Goal: Information Seeking & Learning: Learn about a topic

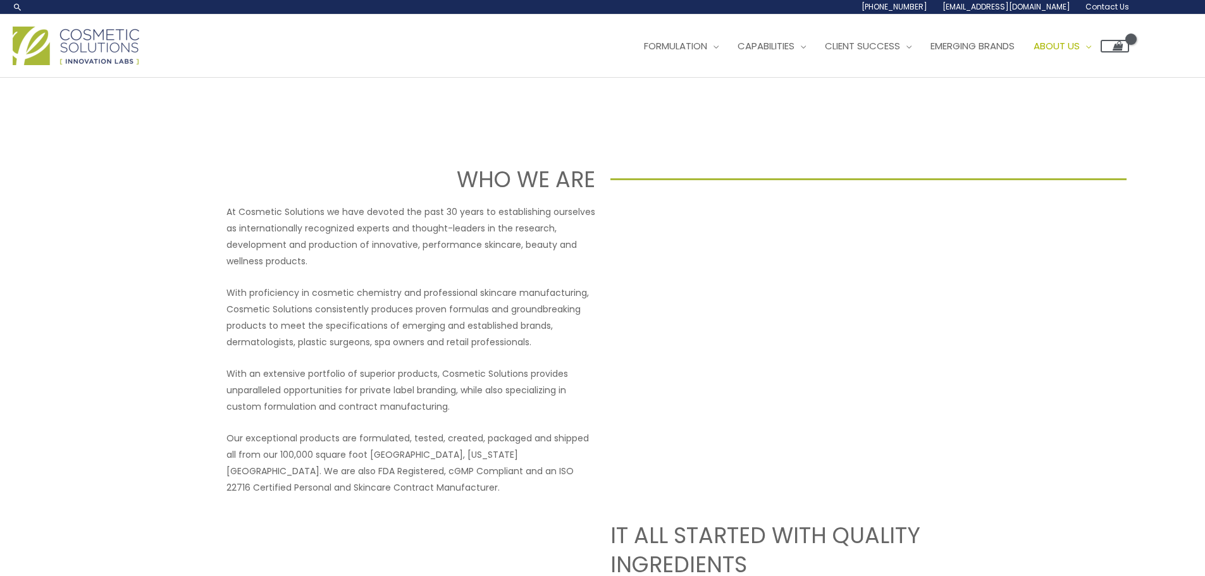
click at [399, 225] on p "At Cosmetic Solutions we have devoted the past 30 years to establishing ourselv…" at bounding box center [411, 237] width 369 height 66
click at [1094, 180] on link "Contact" at bounding box center [1100, 173] width 151 height 31
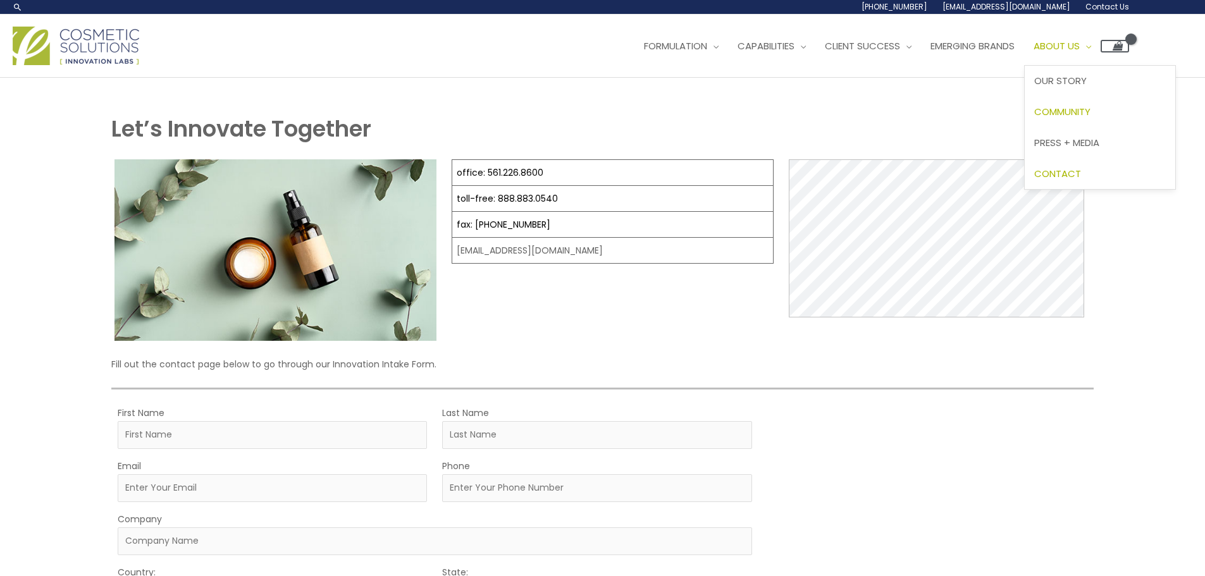
click at [1091, 109] on span "Community" at bounding box center [1063, 111] width 56 height 13
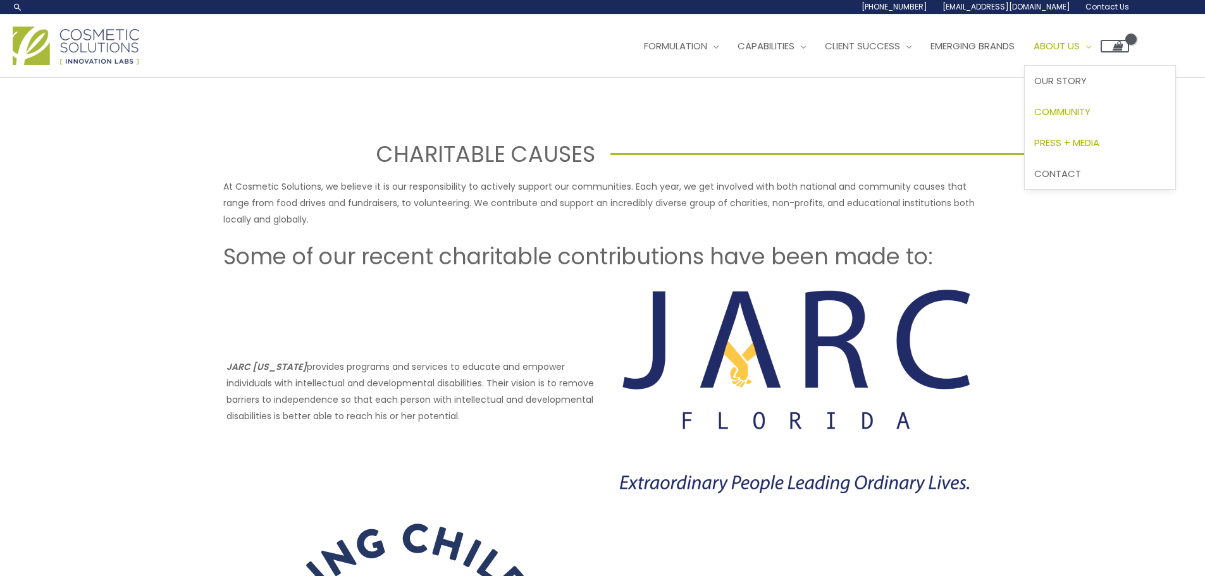
click at [1095, 146] on span "Press + Media" at bounding box center [1067, 142] width 65 height 13
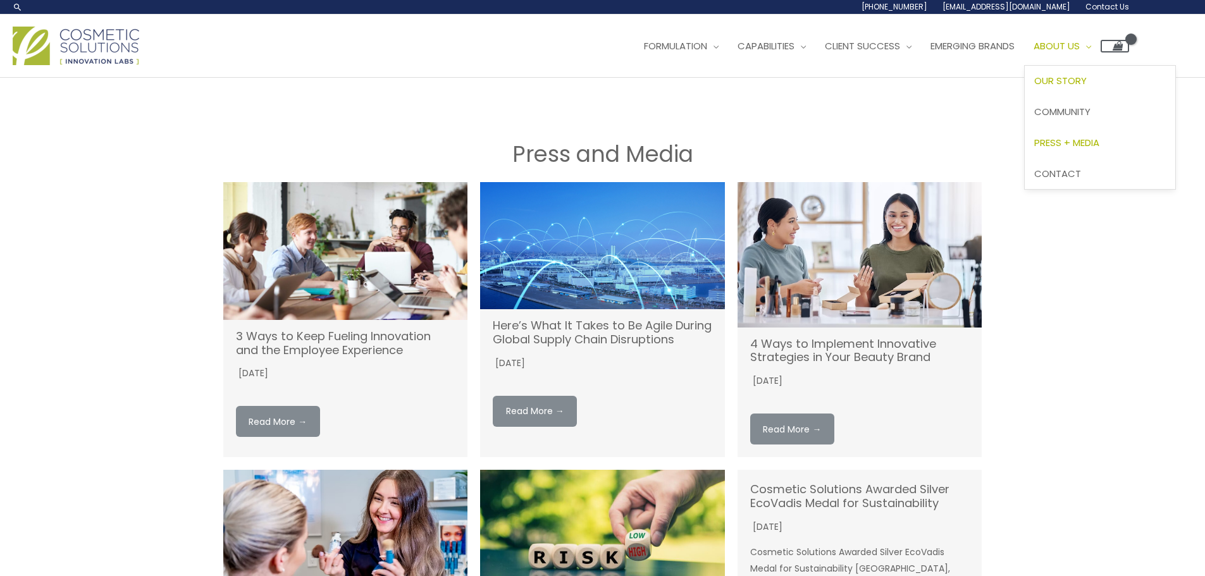
click at [1082, 82] on span "Our Story" at bounding box center [1061, 80] width 53 height 13
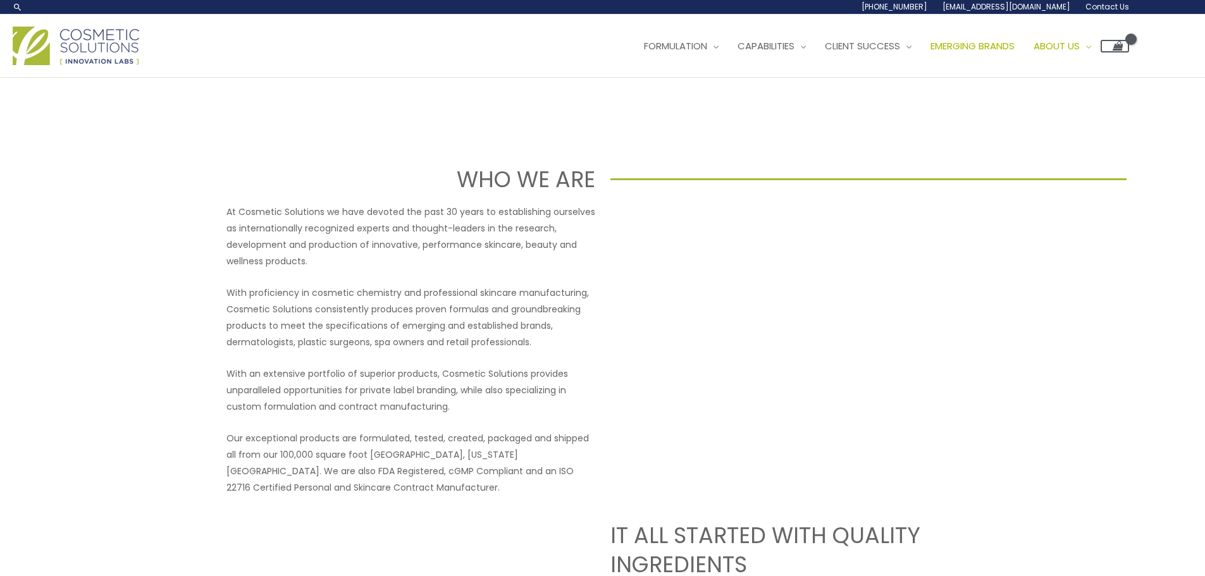
click at [1019, 37] on link "Emerging Brands" at bounding box center [972, 46] width 103 height 38
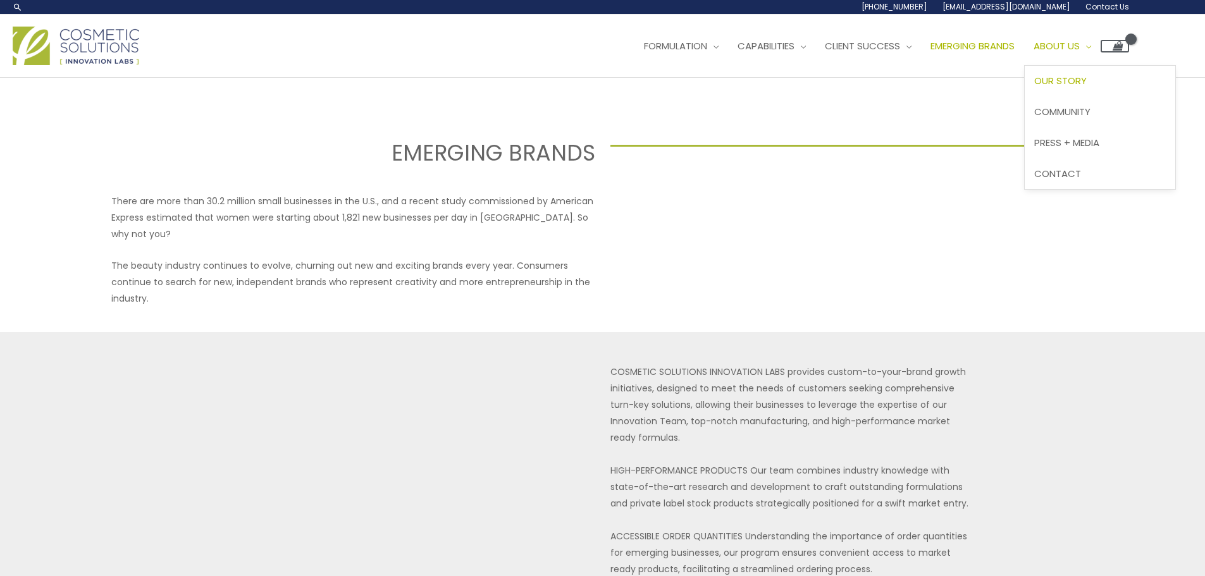
click at [1087, 81] on span "Our Story" at bounding box center [1061, 80] width 53 height 13
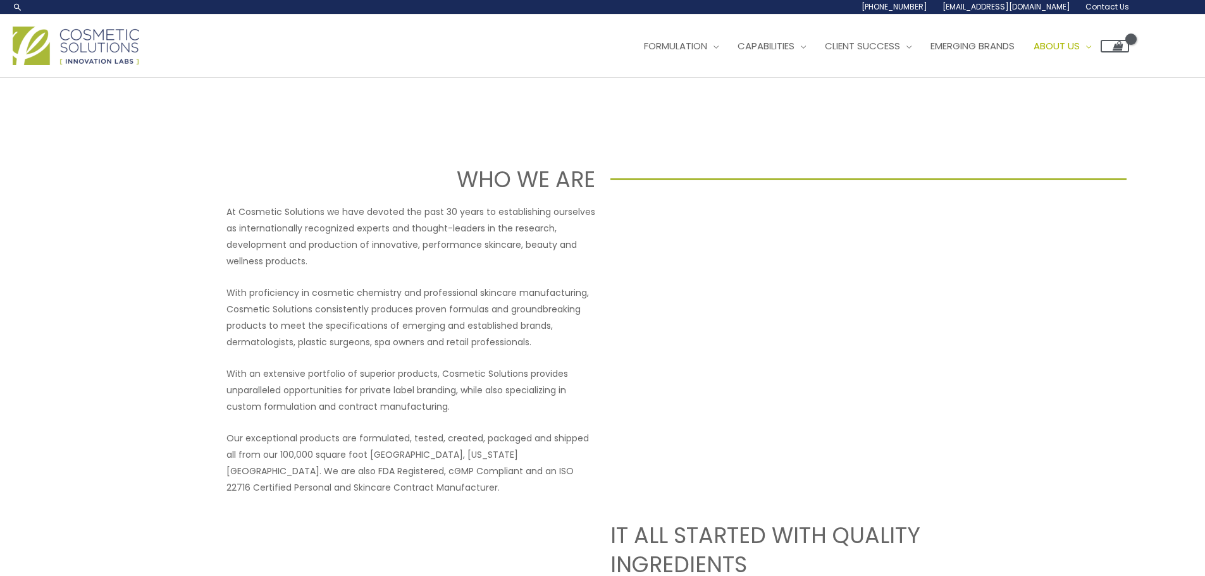
click at [90, 47] on img at bounding box center [76, 46] width 127 height 39
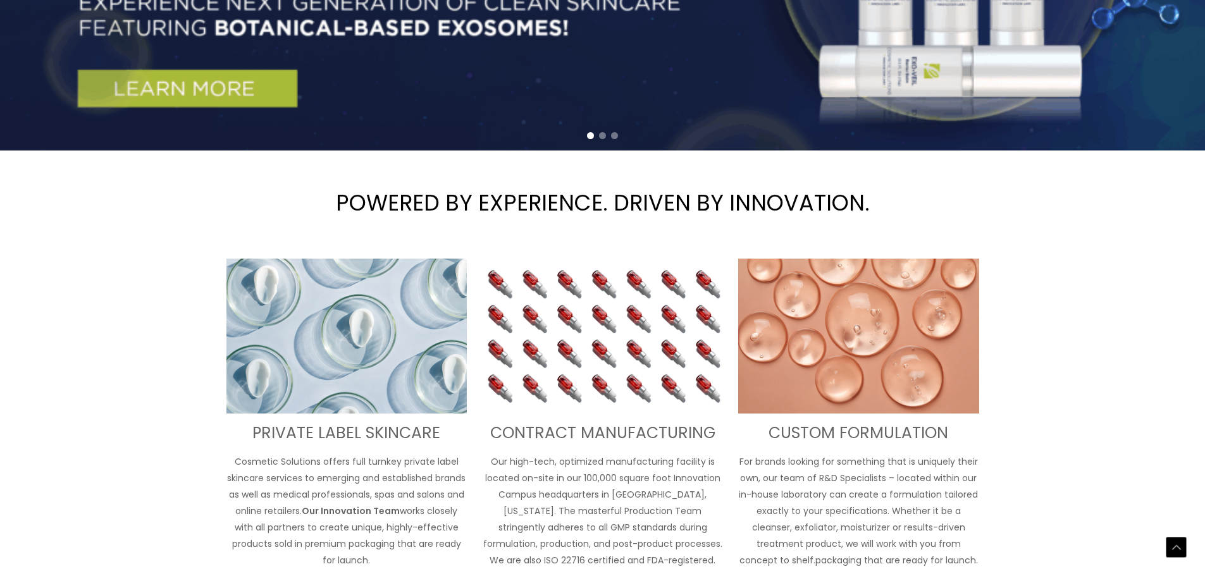
scroll to position [478, 0]
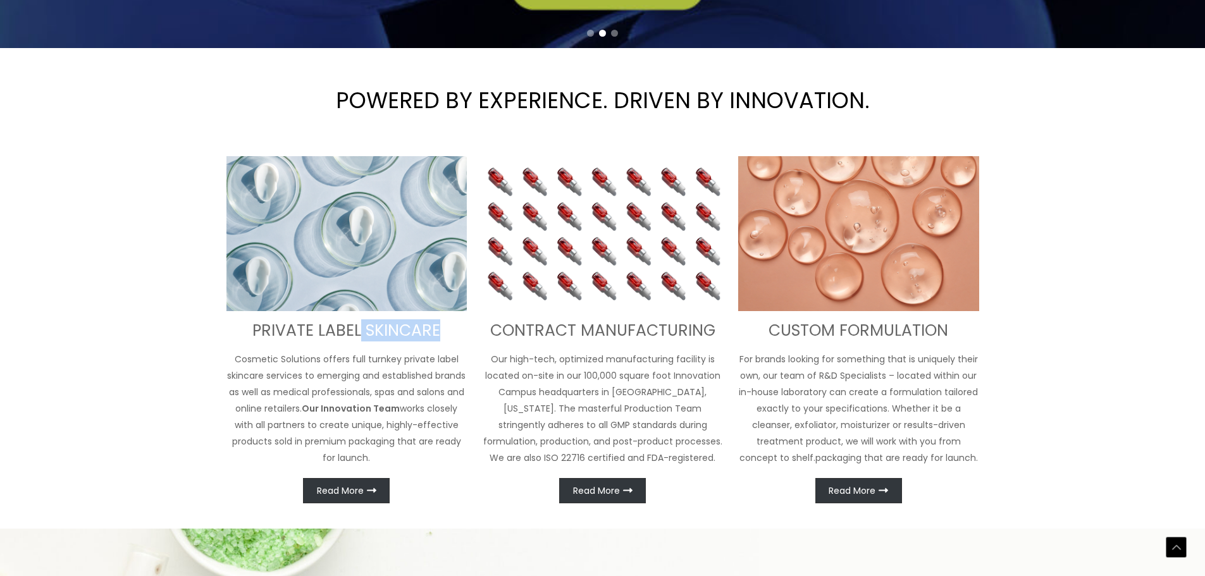
drag, startPoint x: 362, startPoint y: 334, endPoint x: 437, endPoint y: 337, distance: 75.4
click at [437, 337] on h3 "PRIVATE LABEL SKINCARE" at bounding box center [347, 331] width 241 height 21
click at [477, 394] on div "PRIVATE LABEL SKINCARE Cosmetic Solutions offers full turnkey private label ski…" at bounding box center [602, 329] width 759 height 347
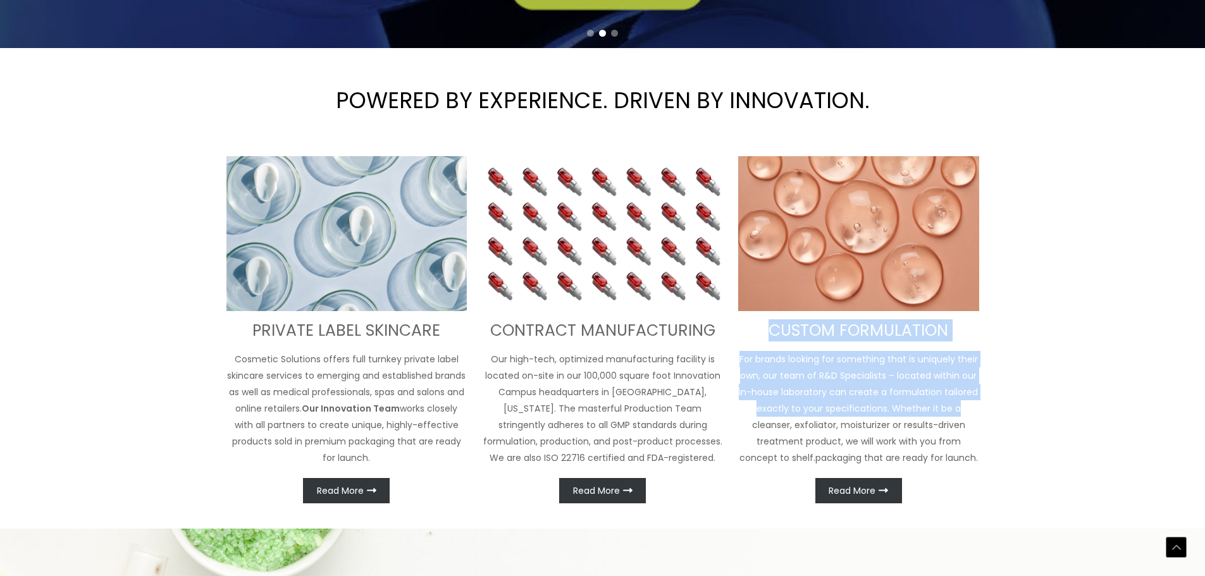
drag, startPoint x: 773, startPoint y: 328, endPoint x: 961, endPoint y: 410, distance: 205.5
click at [961, 410] on div "CUSTOM FORMULATION For brands looking for something that is uniquely their own,…" at bounding box center [858, 329] width 241 height 347
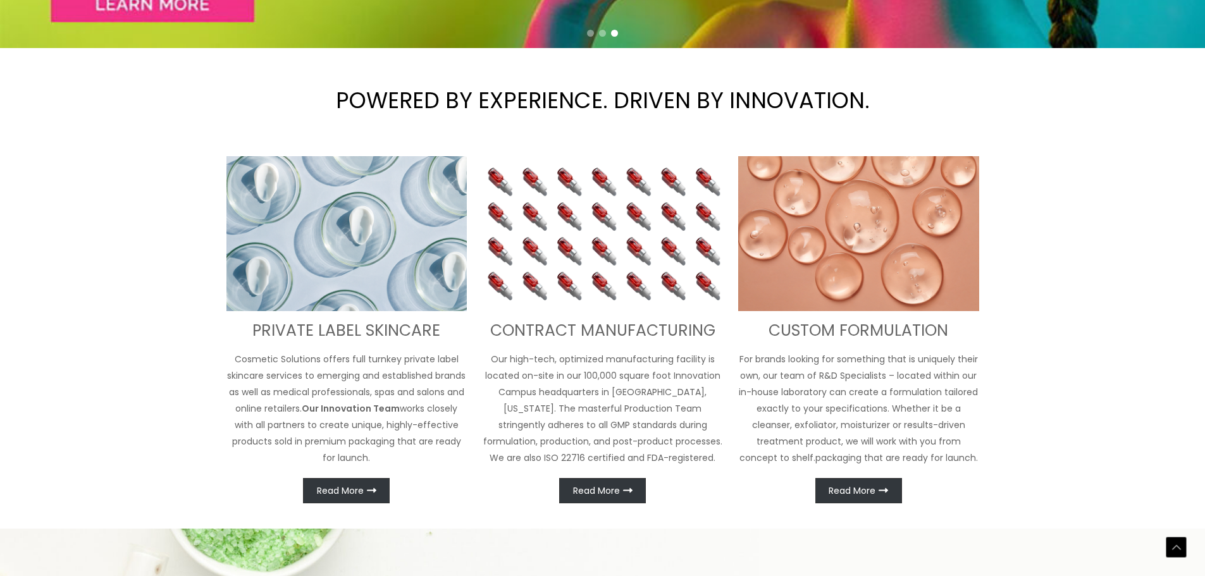
click at [969, 468] on div "CUSTOM FORMULATION For brands looking for something that is uniquely their own,…" at bounding box center [858, 329] width 241 height 347
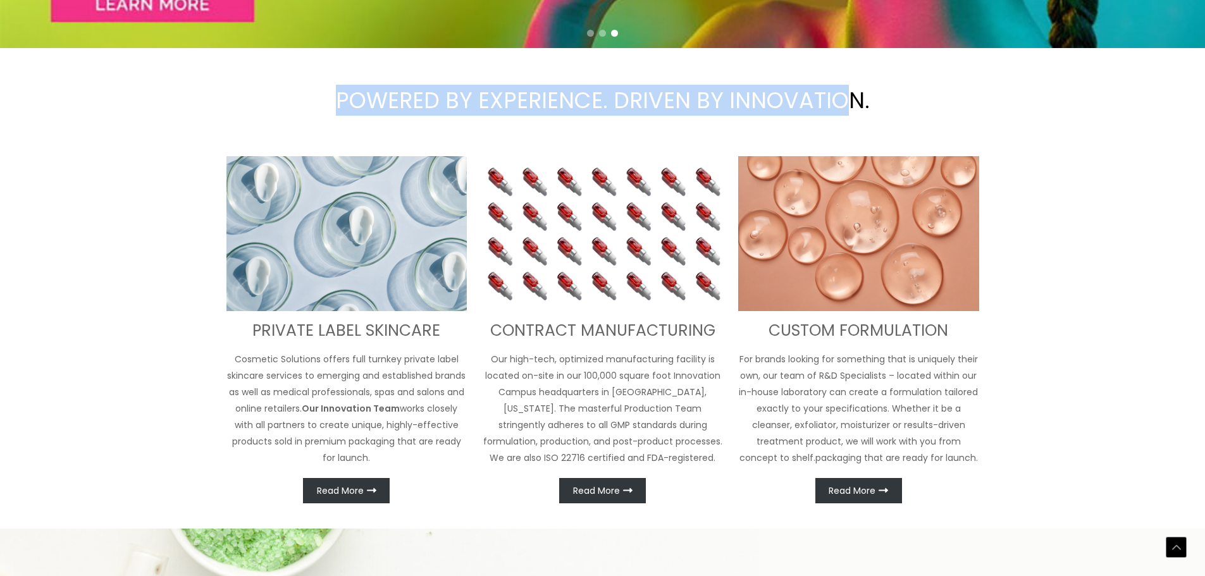
drag, startPoint x: 335, startPoint y: 103, endPoint x: 850, endPoint y: 109, distance: 515.1
click at [850, 109] on h1 "POWERED BY EXPERIENCE. DRIVEN BY INNOVATION." at bounding box center [602, 100] width 1205 height 87
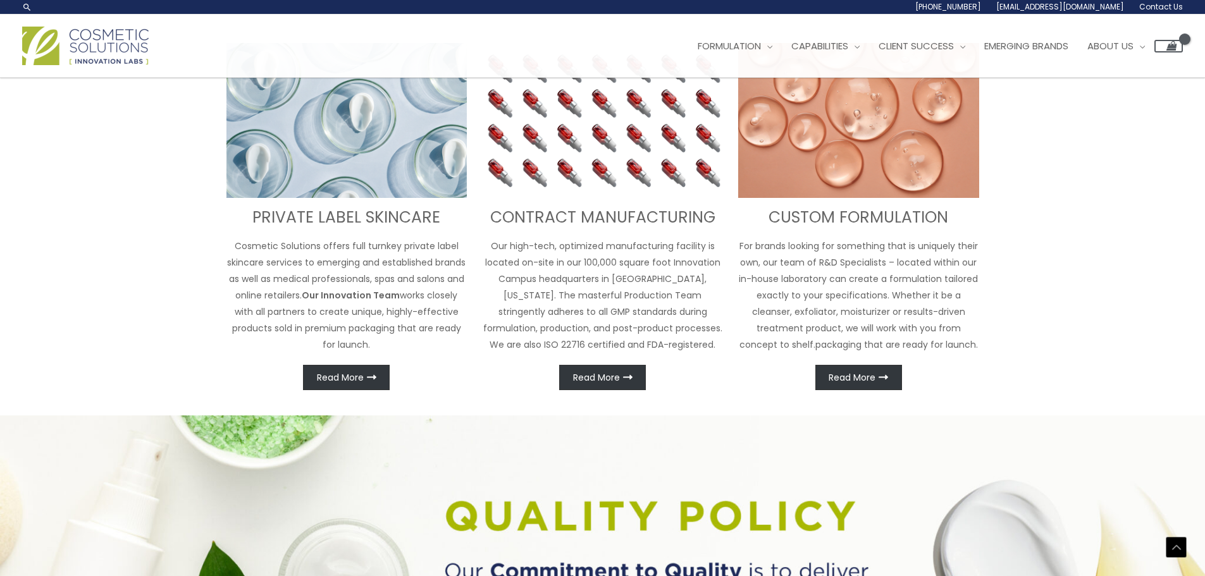
scroll to position [464, 0]
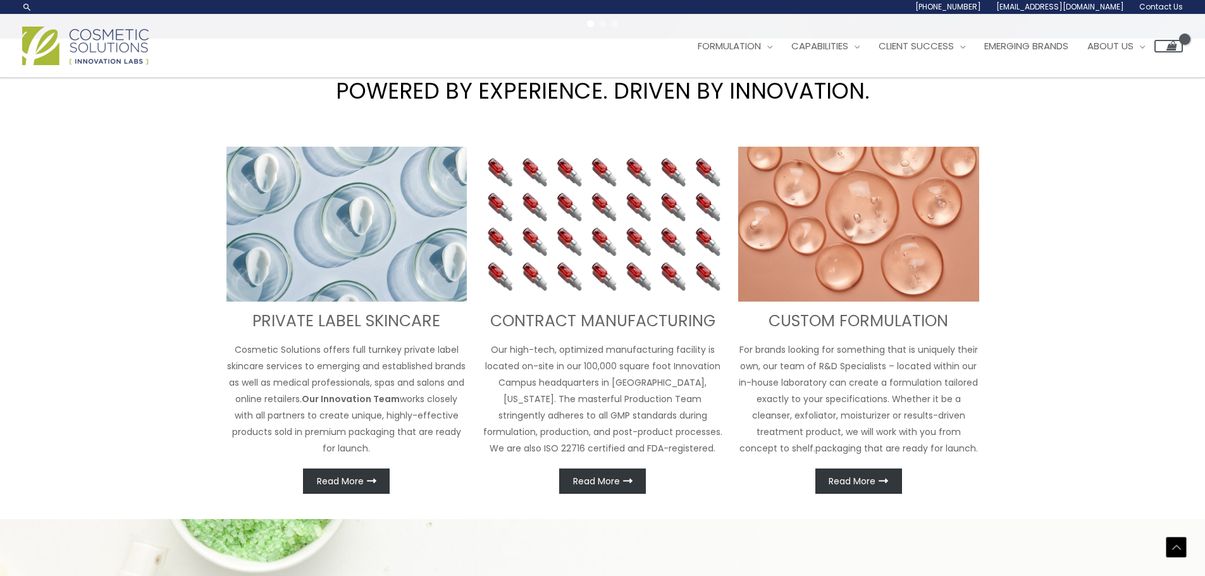
click at [611, 352] on p "Our high-tech, optimized manufacturing facility is located on-site in our 100,0…" at bounding box center [602, 399] width 241 height 115
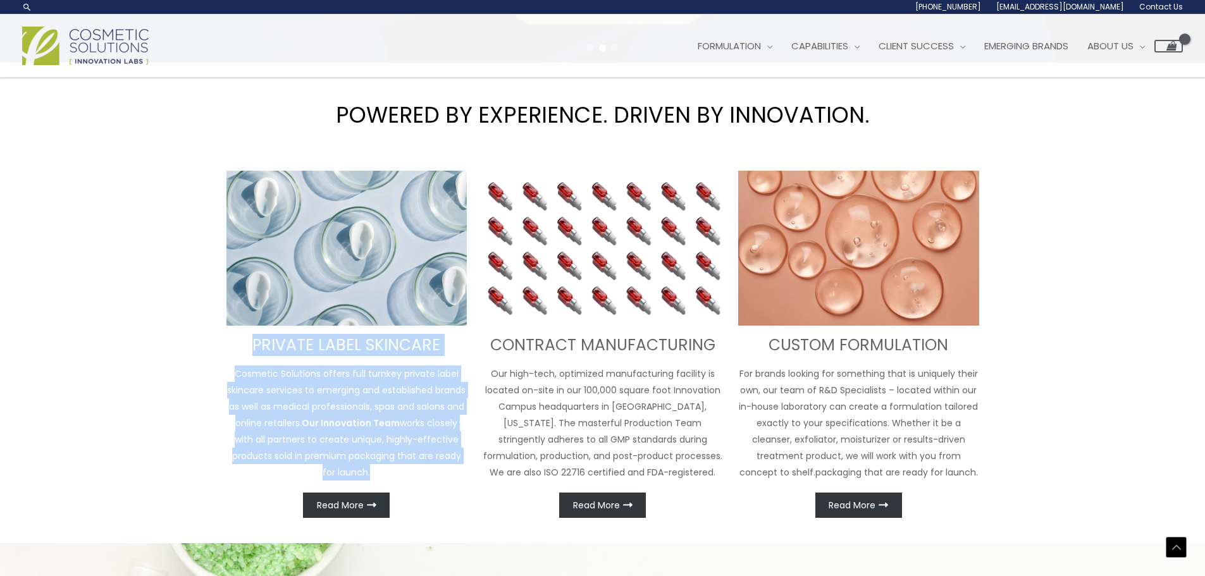
drag, startPoint x: 240, startPoint y: 347, endPoint x: 383, endPoint y: 468, distance: 187.7
click at [383, 468] on div "PRIVATE LABEL SKINCARE Cosmetic Solutions offers full turnkey private label ski…" at bounding box center [347, 344] width 241 height 347
click at [378, 471] on p "Cosmetic Solutions offers full turnkey private label skincare services to emerg…" at bounding box center [347, 423] width 241 height 115
drag, startPoint x: 371, startPoint y: 476, endPoint x: 237, endPoint y: 376, distance: 167.3
click at [237, 376] on p "Cosmetic Solutions offers full turnkey private label skincare services to emerg…" at bounding box center [347, 423] width 241 height 115
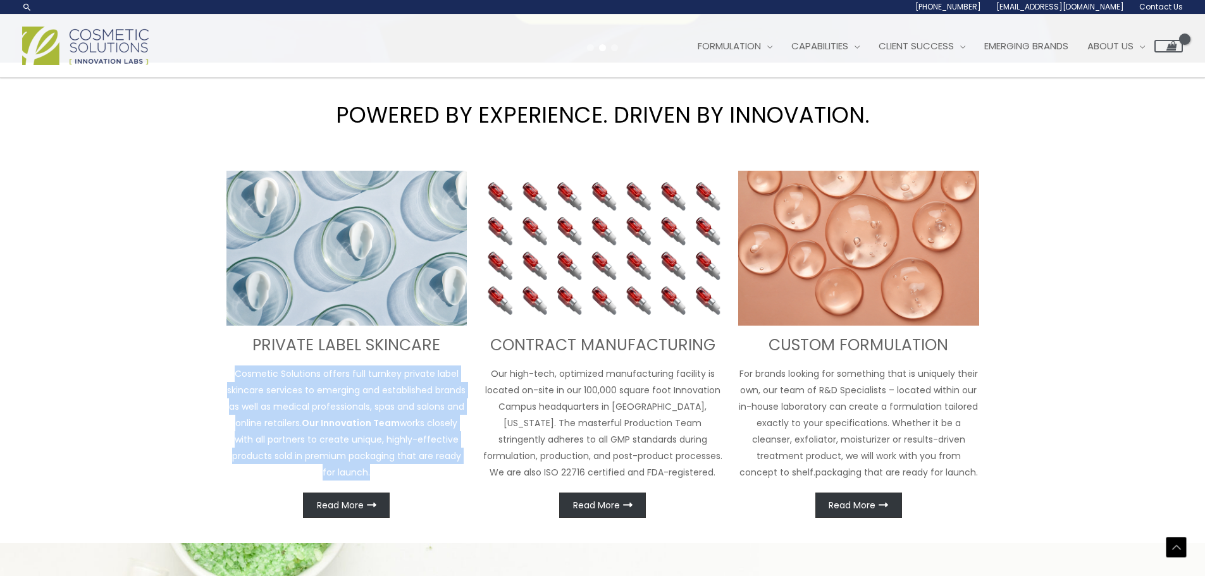
copy p "Cosmetic Solutions offers full turnkey private label skincare services to emerg…"
click at [399, 390] on p "Cosmetic Solutions offers full turnkey private label skincare services to emerg…" at bounding box center [347, 423] width 241 height 115
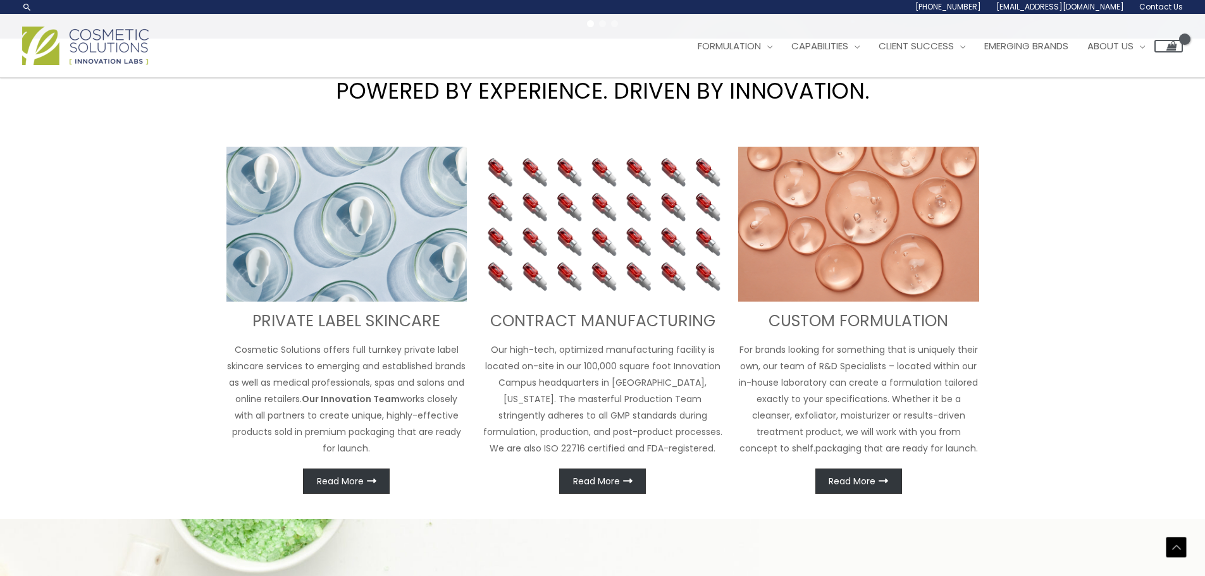
click at [544, 356] on p "Our high-tech, optimized manufacturing facility is located on-site in our 100,0…" at bounding box center [602, 399] width 241 height 115
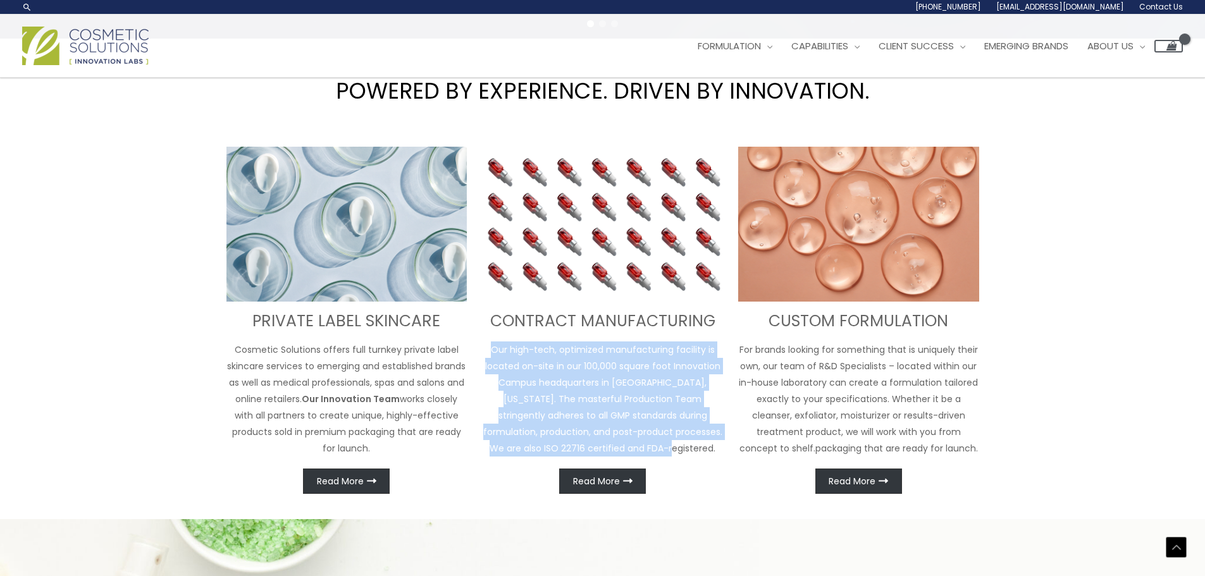
drag, startPoint x: 492, startPoint y: 349, endPoint x: 674, endPoint y: 446, distance: 205.8
click at [674, 446] on p "Our high-tech, optimized manufacturing facility is located on-site in our 100,0…" at bounding box center [602, 399] width 241 height 115
copy p "Our high-tech, optimized manufacturing facility is located on-site in our 100,0…"
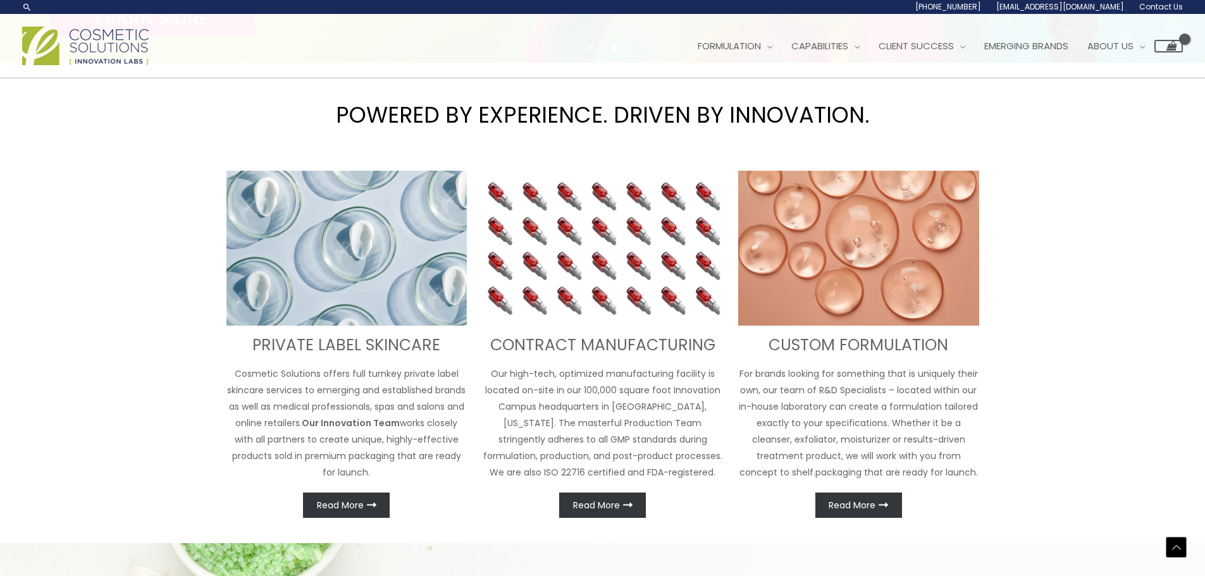
click at [727, 411] on div "PRIVATE LABEL SKINCARE Cosmetic Solutions offers full turnkey private label ski…" at bounding box center [602, 344] width 759 height 347
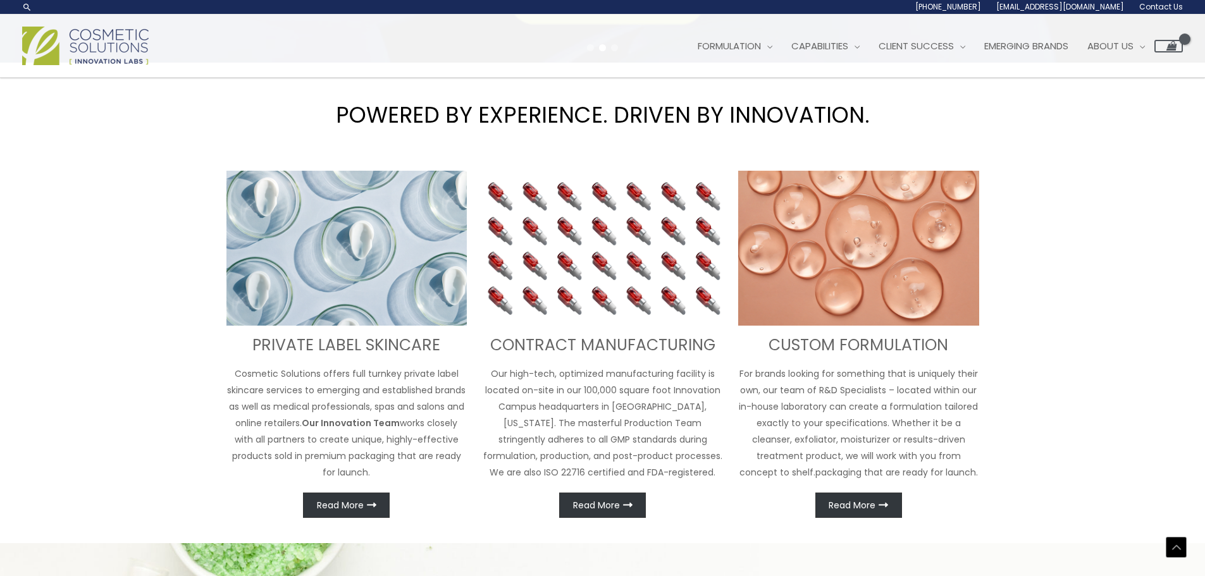
click at [165, 156] on h1 "POWERED BY EXPERIENCE. DRIVEN BY INNOVATION." at bounding box center [602, 115] width 1205 height 87
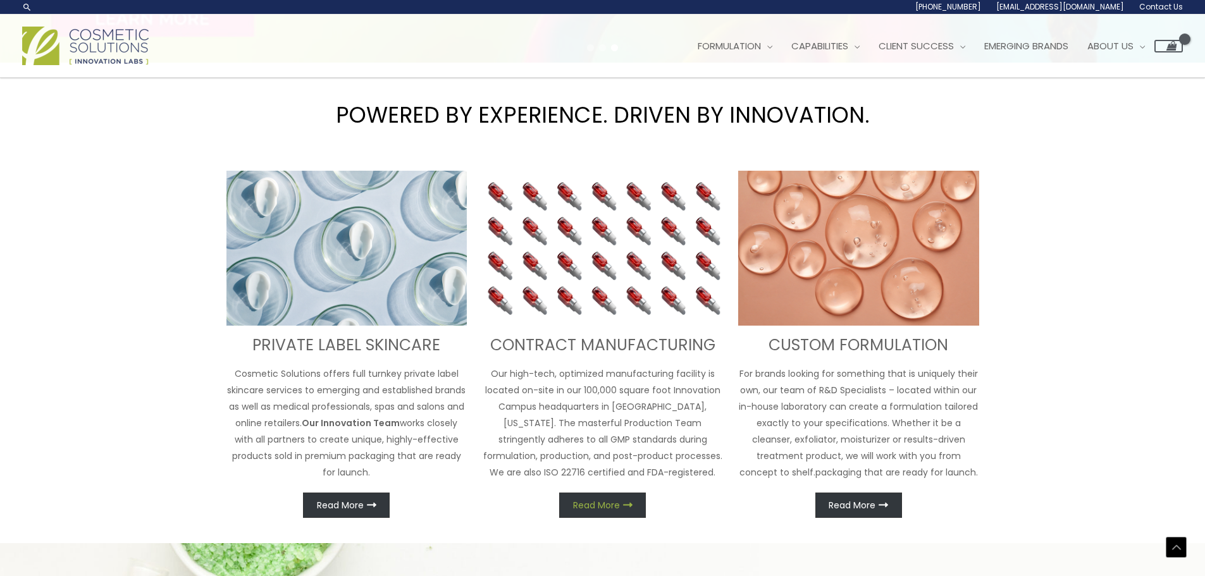
click at [628, 504] on icon at bounding box center [627, 505] width 9 height 9
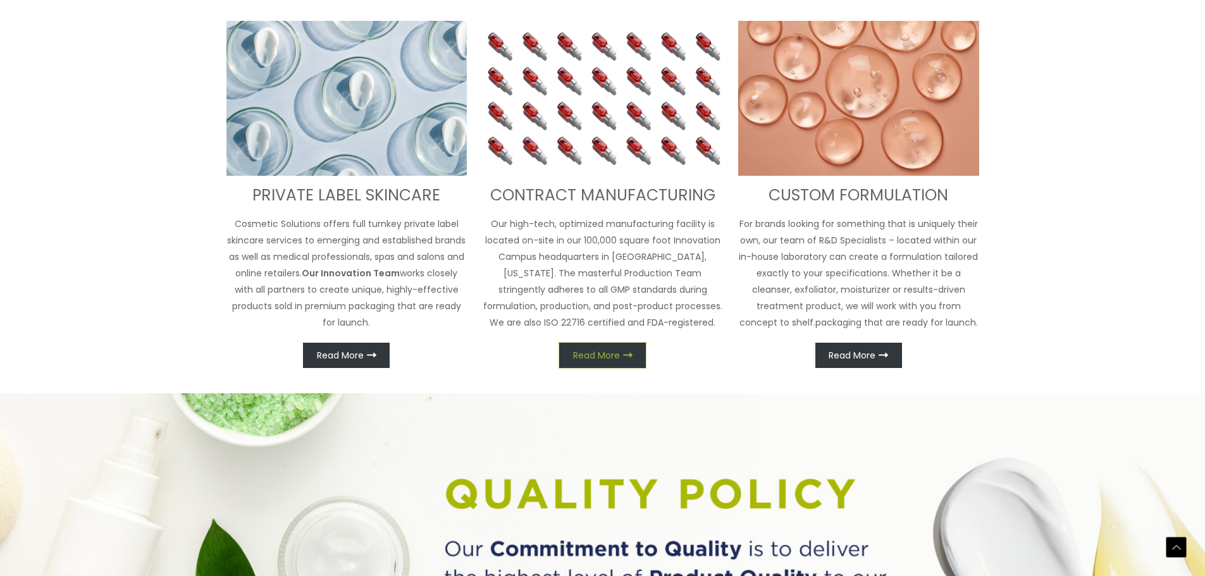
scroll to position [614, 0]
click at [601, 352] on span "Read More" at bounding box center [596, 355] width 47 height 9
drag, startPoint x: 598, startPoint y: 285, endPoint x: 601, endPoint y: 306, distance: 21.7
click at [598, 285] on p "Our high-tech, optimized manufacturing facility is located on-site in our 100,0…" at bounding box center [602, 272] width 241 height 115
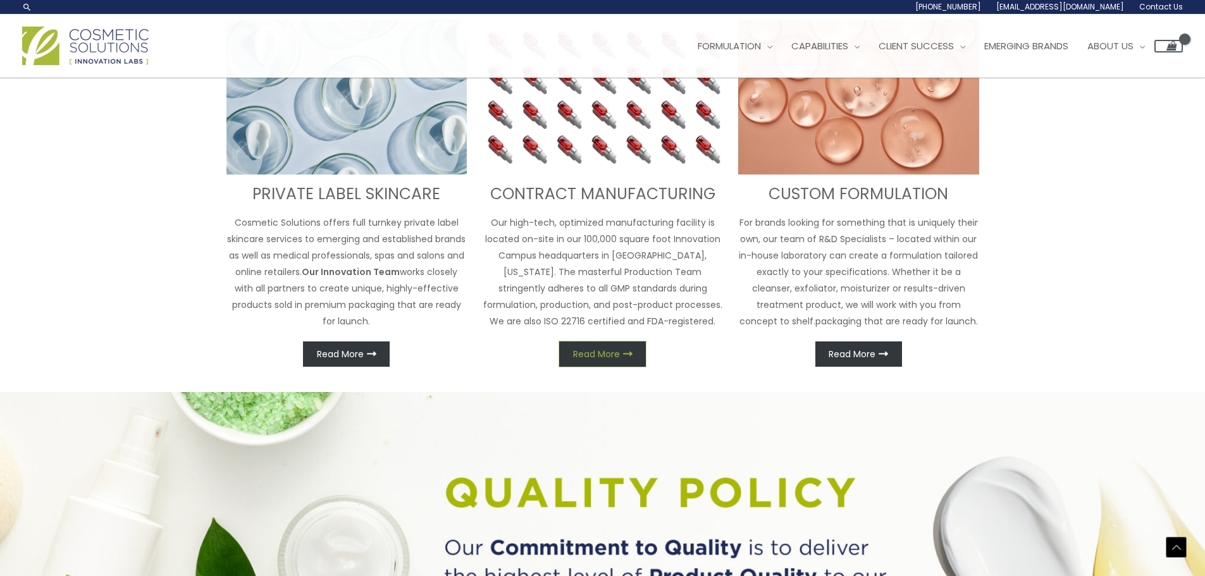
scroll to position [590, 0]
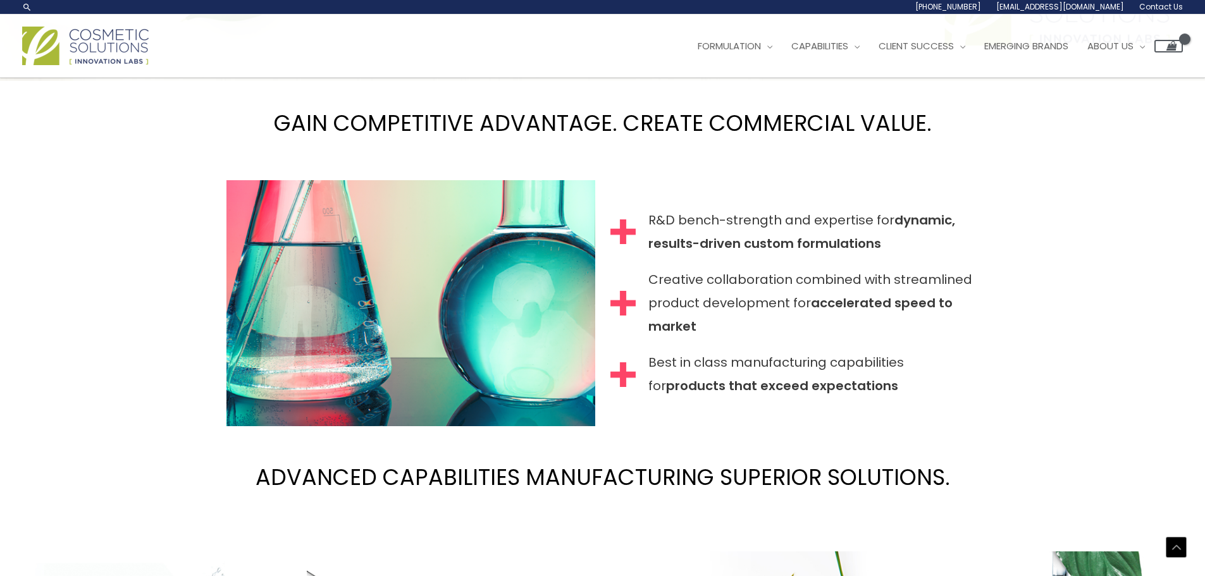
scroll to position [1316, 0]
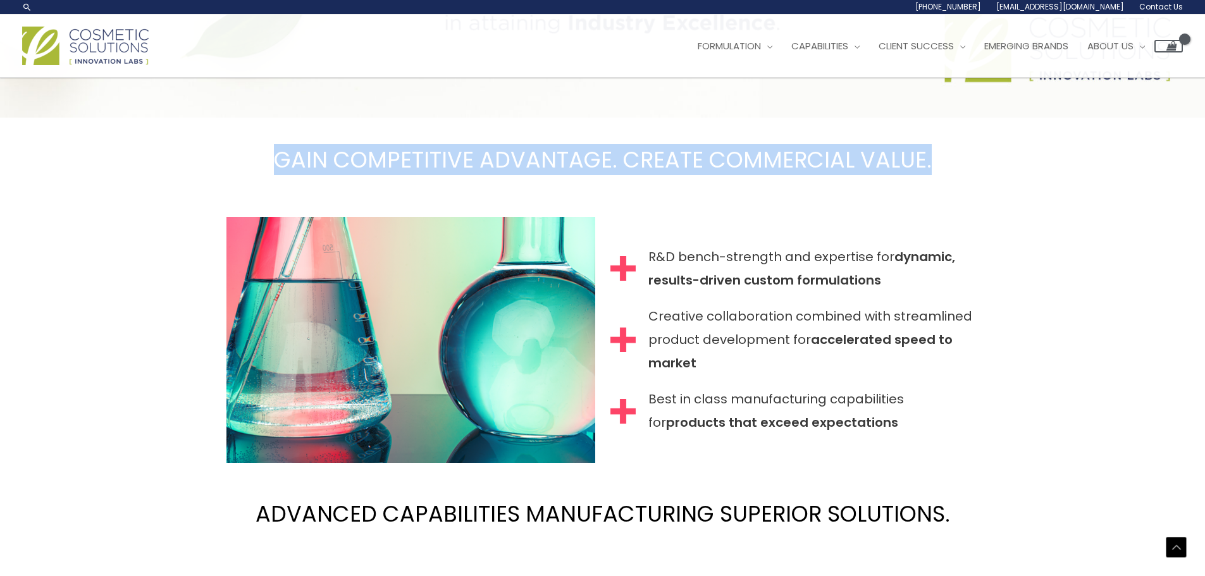
drag, startPoint x: 278, startPoint y: 162, endPoint x: 933, endPoint y: 173, distance: 655.0
click at [933, 173] on h2 "GAIN COMPETITIVE ADVANTAGE. CREATE COMMERCIAL VALUE." at bounding box center [602, 160] width 1205 height 84
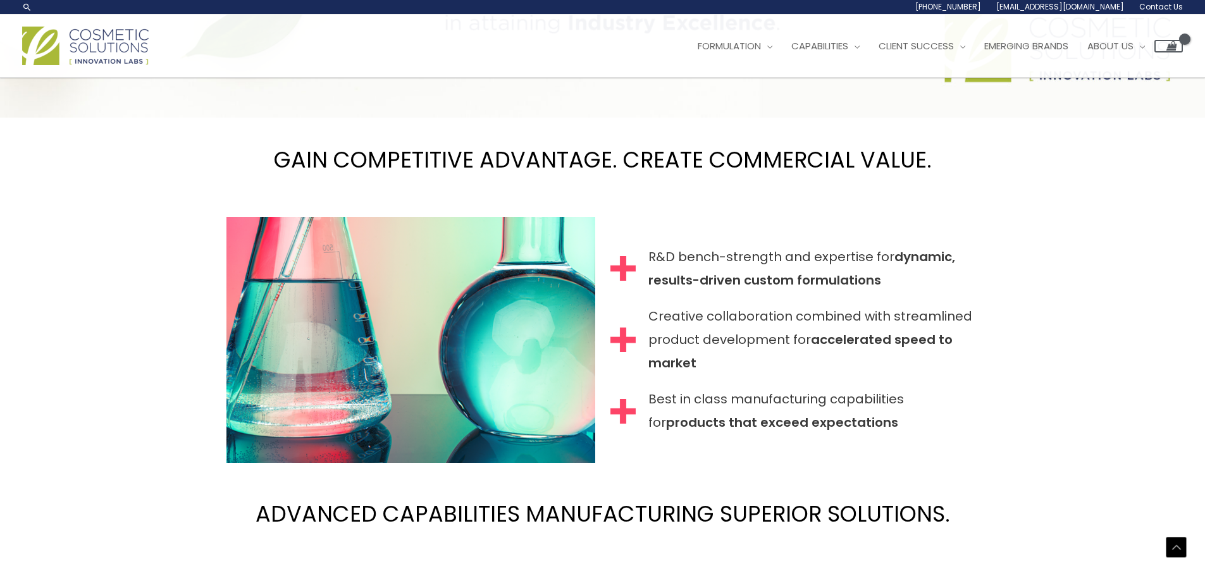
click at [982, 331] on div "R&D bench-strength and expertise for dynamic, results-driven custom formulation…" at bounding box center [602, 340] width 759 height 246
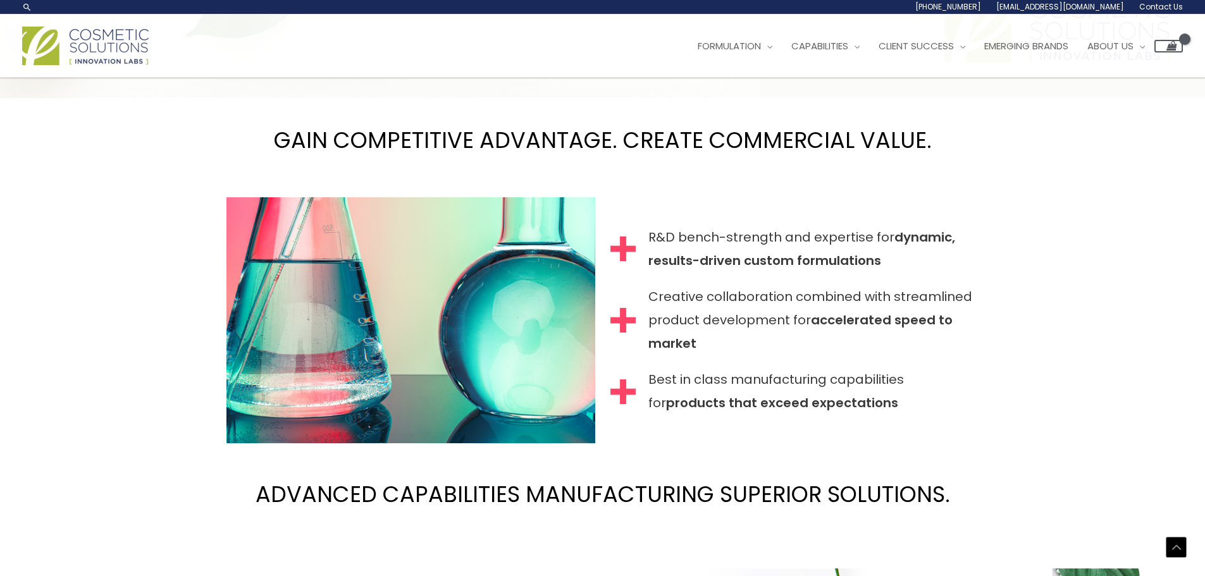
drag, startPoint x: 923, startPoint y: 425, endPoint x: 626, endPoint y: 291, distance: 325.7
click at [630, 301] on div "R&D bench-strength and expertise for dynamic, results-driven custom formulation…" at bounding box center [795, 321] width 369 height 190
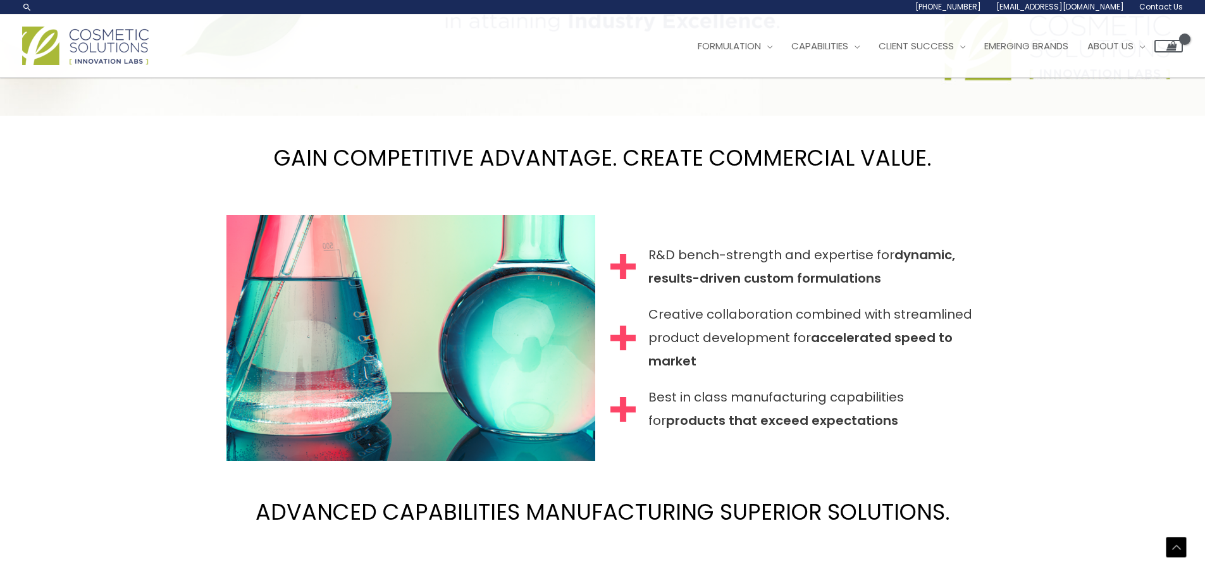
scroll to position [1292, 0]
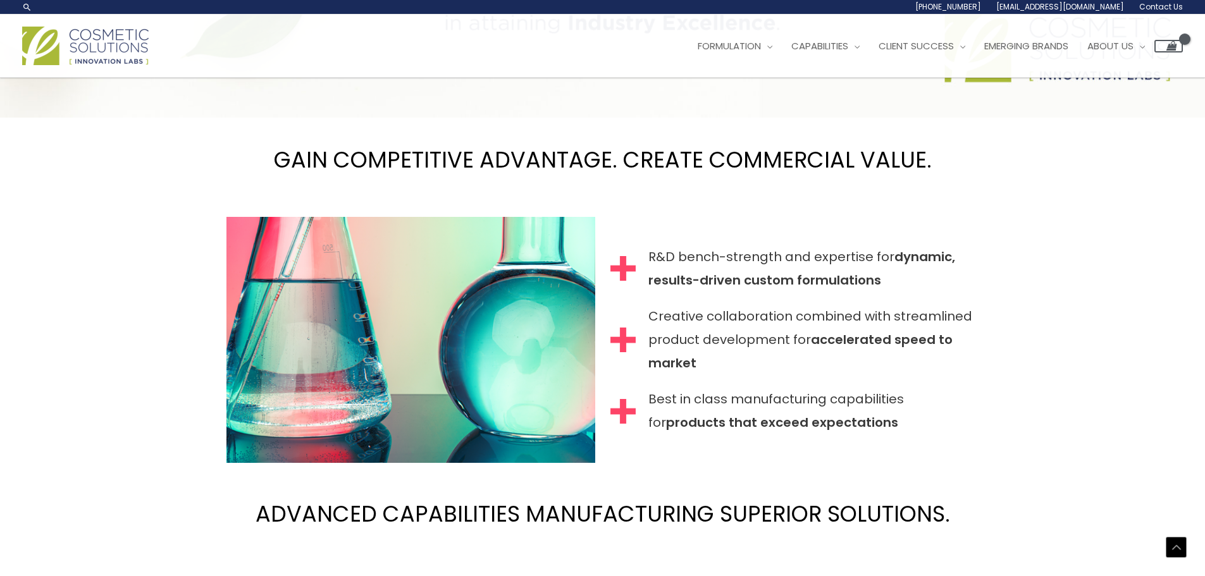
click at [787, 405] on span "Best in class manufacturing capabilities for products that exceed expectations" at bounding box center [814, 411] width 331 height 47
drag, startPoint x: 826, startPoint y: 421, endPoint x: 649, endPoint y: 401, distance: 178.3
click at [649, 401] on span "Best in class manufacturing capabilities for products that exceed expectations" at bounding box center [814, 411] width 331 height 47
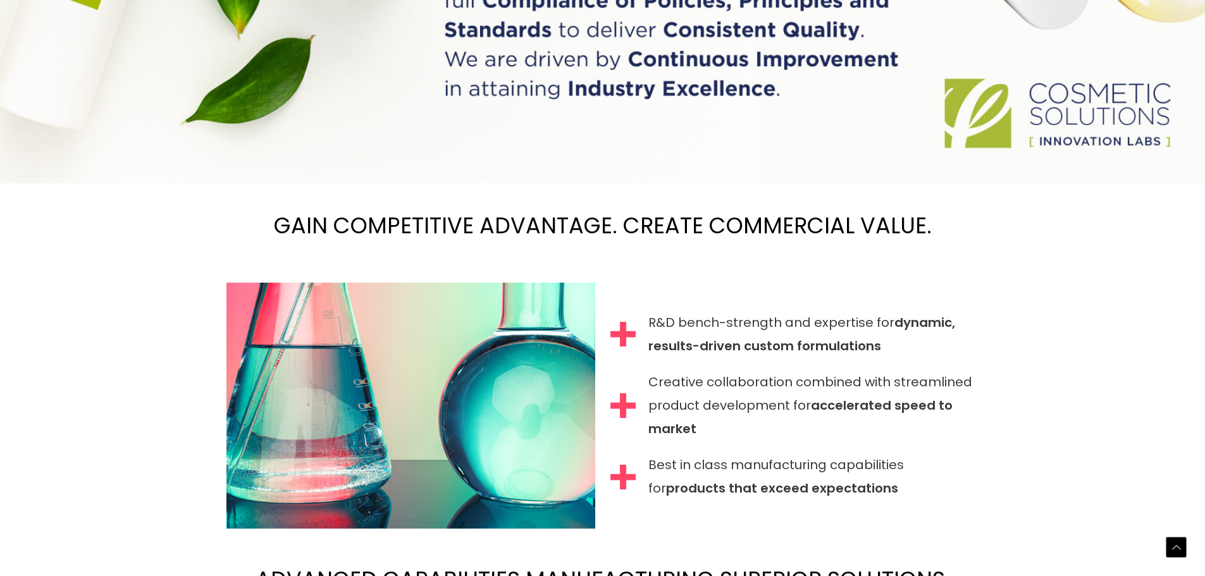
scroll to position [1253, 0]
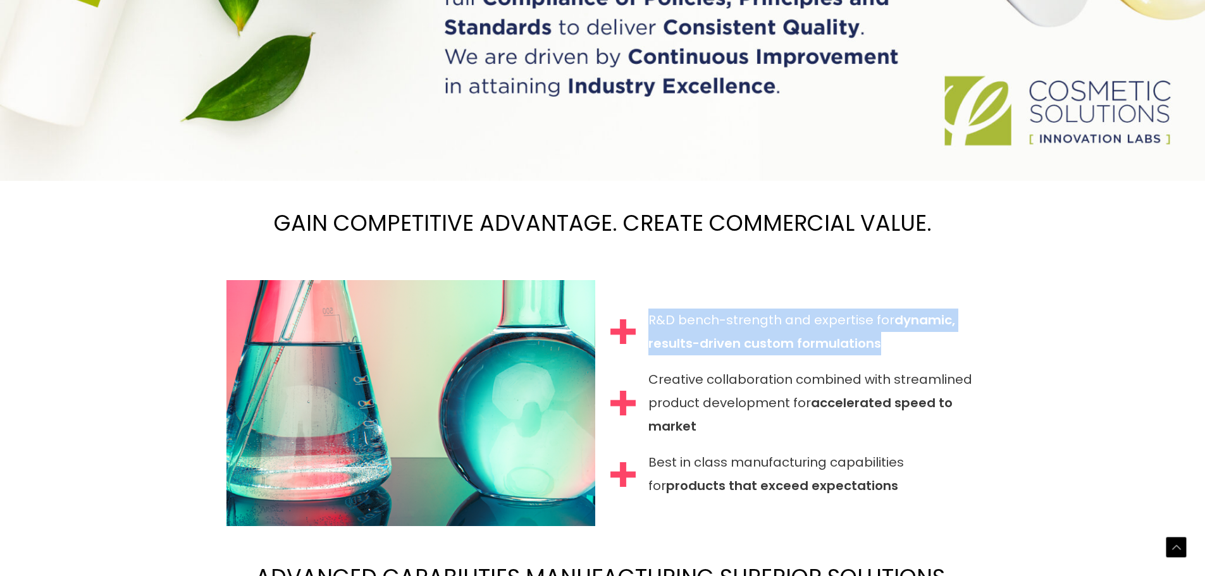
drag, startPoint x: 650, startPoint y: 318, endPoint x: 877, endPoint y: 349, distance: 229.3
click at [877, 349] on span "R&D bench-strength and expertise for dynamic, results-driven custom formulations" at bounding box center [814, 332] width 331 height 47
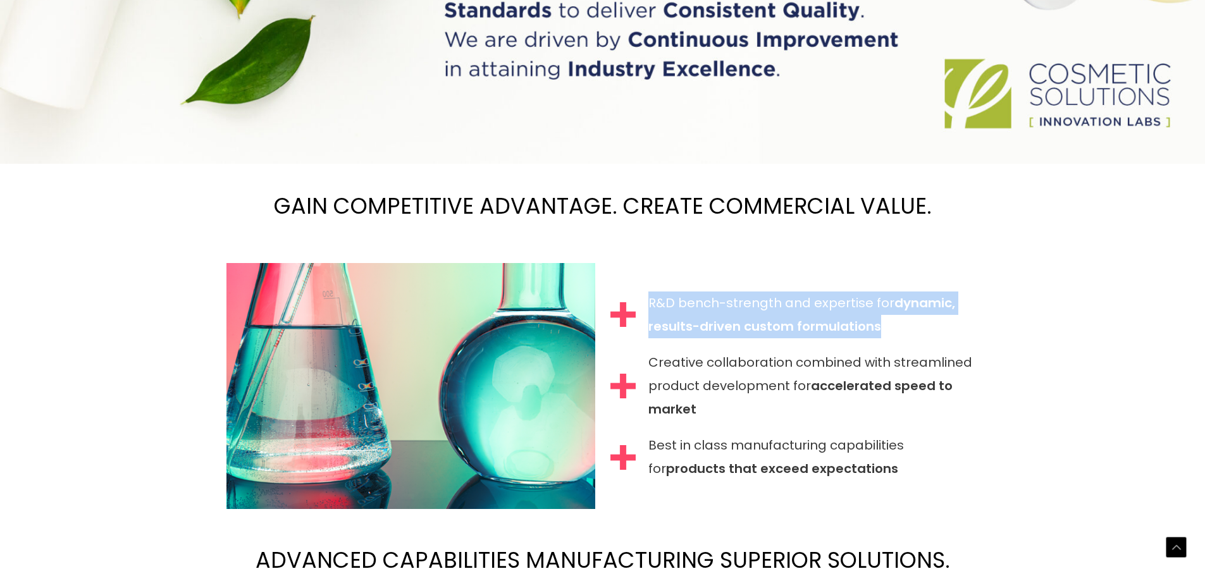
copy span "R&D bench-strength and expertise for dynamic, results-driven custom formulations"
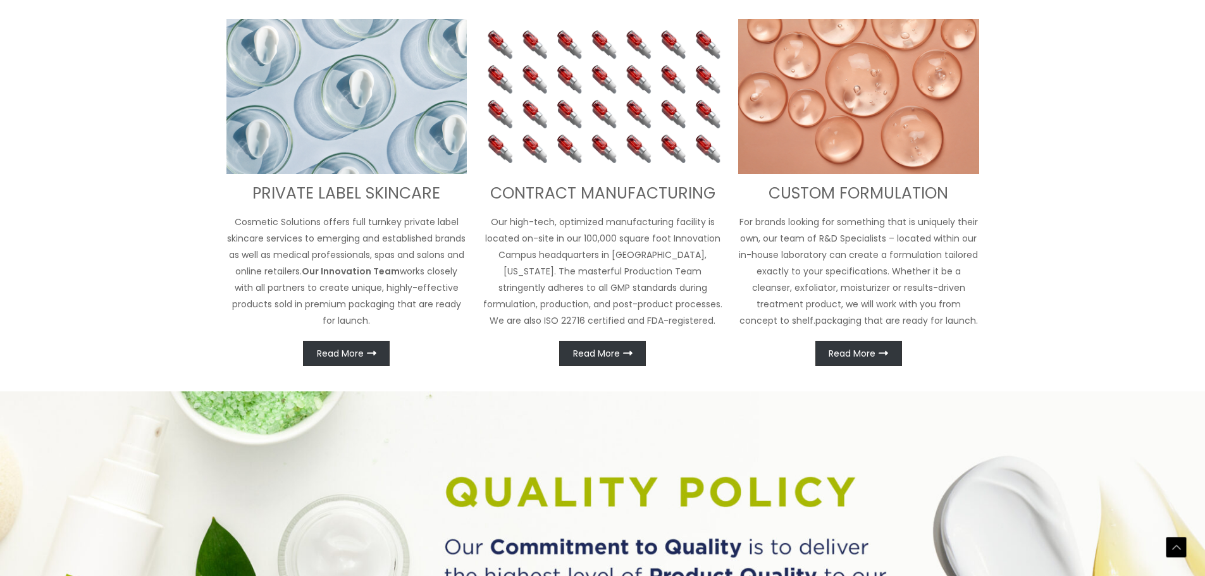
scroll to position [620, 0]
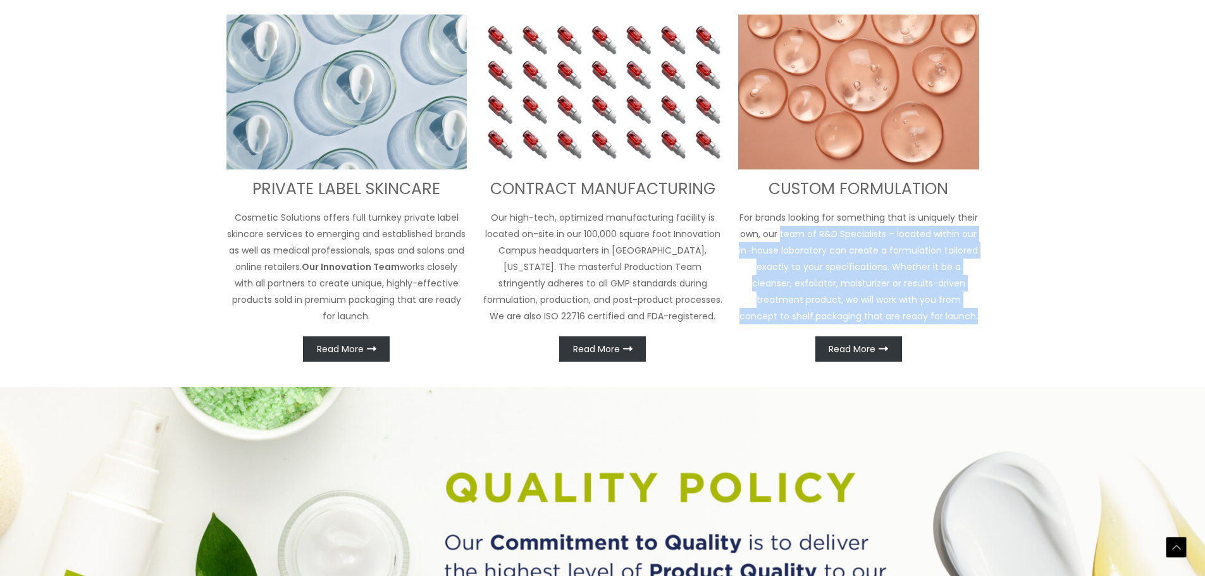
drag, startPoint x: 781, startPoint y: 235, endPoint x: 957, endPoint y: 314, distance: 192.9
click at [957, 314] on p "For brands looking for something that is uniquely their own, our team of R&D Sp…" at bounding box center [858, 266] width 241 height 115
click at [972, 320] on p "For brands looking for something that is uniquely their own, our team of R&D Sp…" at bounding box center [858, 266] width 241 height 115
drag, startPoint x: 962, startPoint y: 320, endPoint x: 742, endPoint y: 219, distance: 242.1
click at [742, 219] on p "For brands looking for something that is uniquely their own, our team of R&D Sp…" at bounding box center [858, 266] width 241 height 115
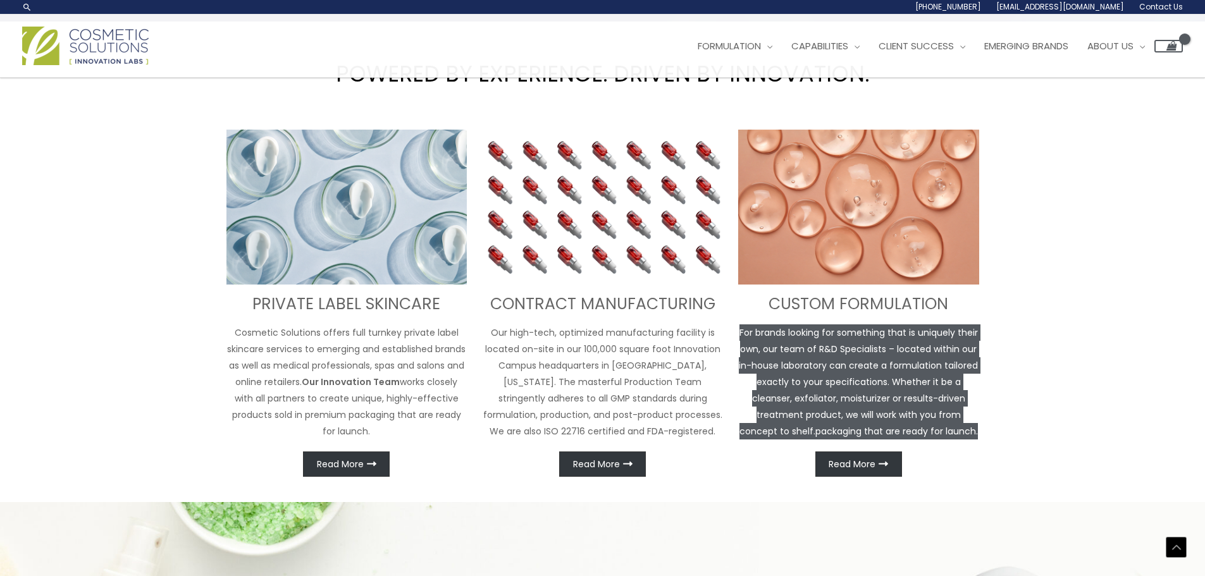
scroll to position [470, 0]
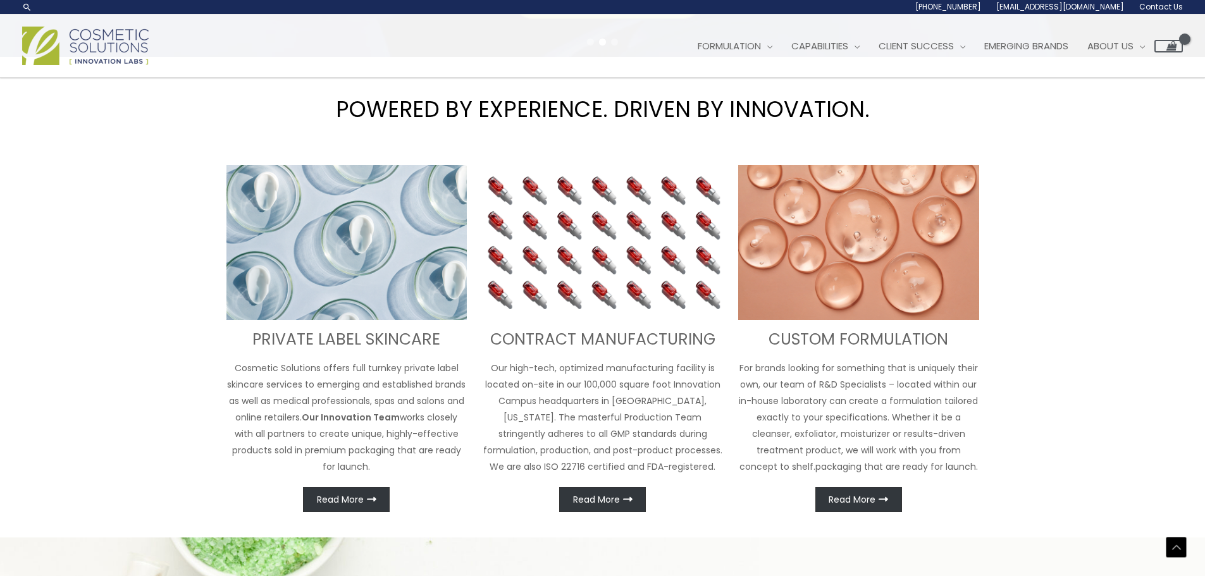
click at [287, 431] on p "Cosmetic Solutions offers full turnkey private label skincare services to emerg…" at bounding box center [347, 417] width 241 height 115
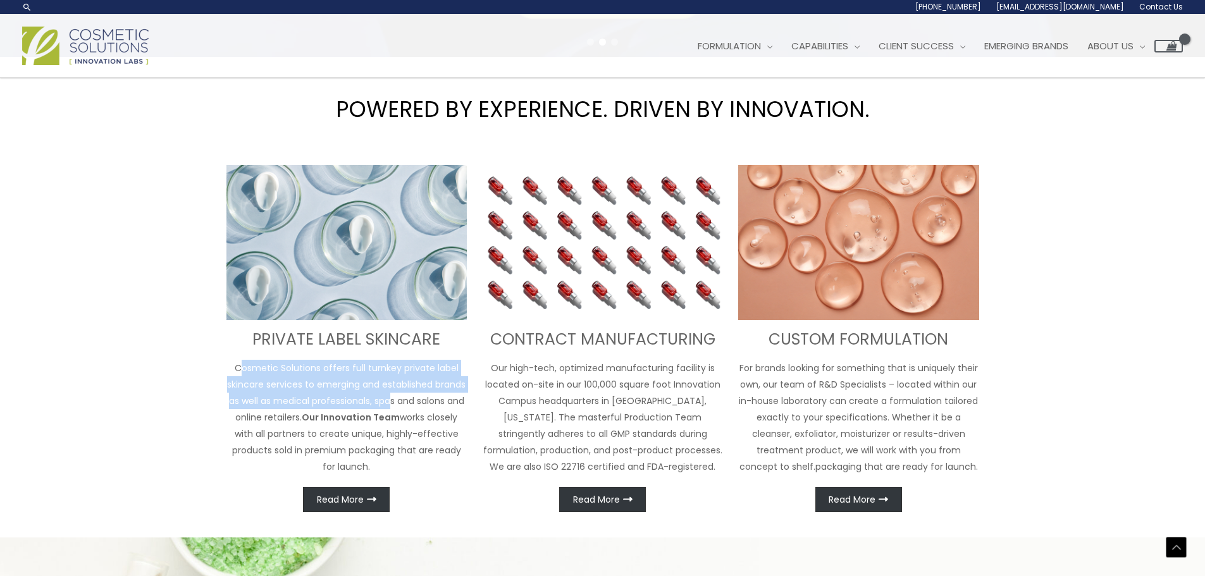
drag, startPoint x: 246, startPoint y: 371, endPoint x: 393, endPoint y: 409, distance: 152.1
click at [393, 409] on p "Cosmetic Solutions offers full turnkey private label skincare services to emerg…" at bounding box center [347, 417] width 241 height 115
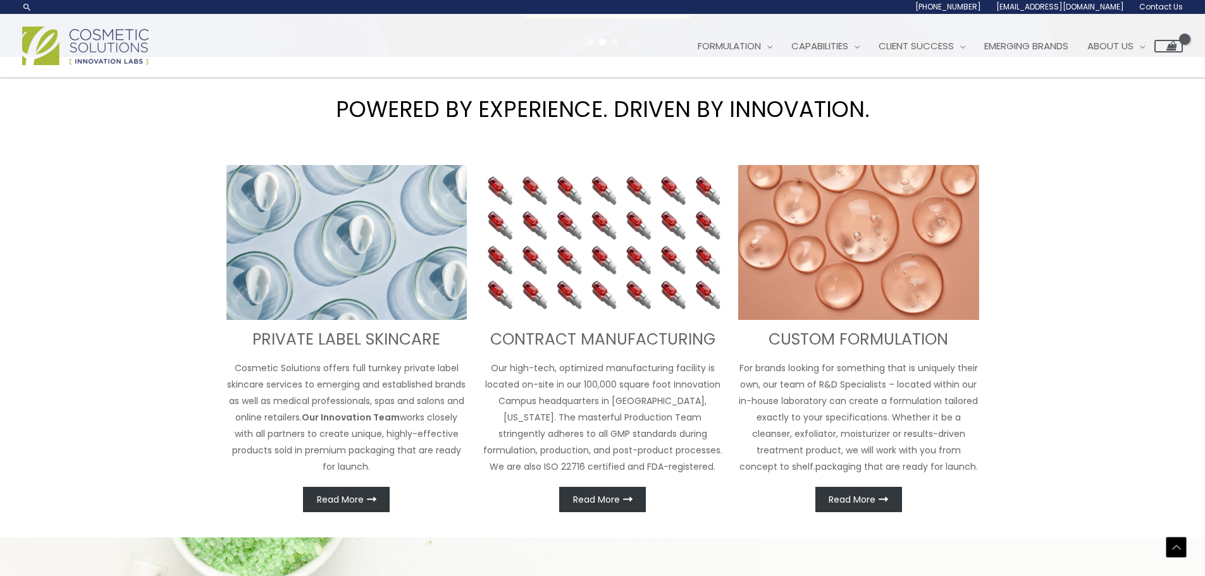
click at [421, 442] on p "Cosmetic Solutions offers full turnkey private label skincare services to emerg…" at bounding box center [347, 417] width 241 height 115
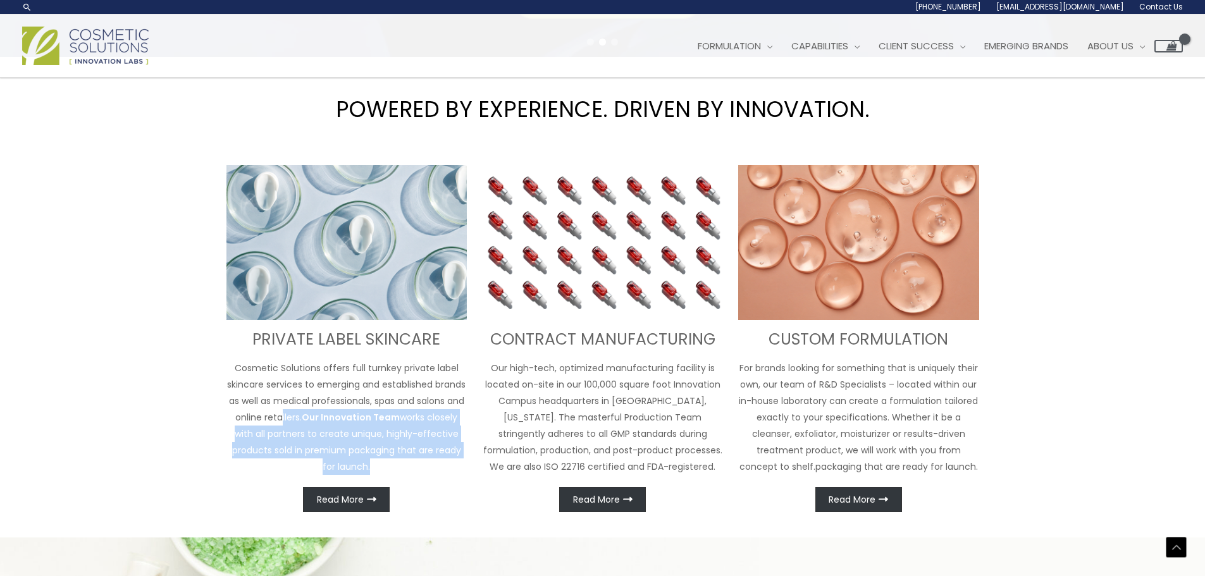
drag, startPoint x: 393, startPoint y: 470, endPoint x: 279, endPoint y: 420, distance: 124.4
click at [279, 420] on p "Cosmetic Solutions offers full turnkey private label skincare services to emerg…" at bounding box center [347, 417] width 241 height 115
click at [271, 440] on p "Cosmetic Solutions offers full turnkey private label skincare services to emerg…" at bounding box center [347, 417] width 241 height 115
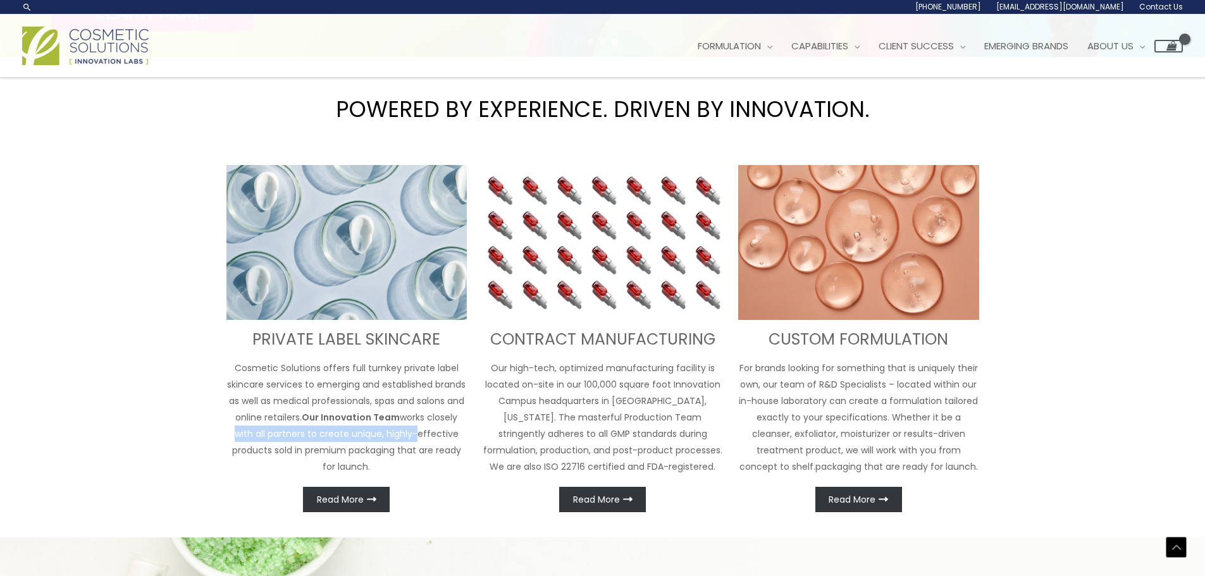
drag, startPoint x: 238, startPoint y: 437, endPoint x: 421, endPoint y: 437, distance: 183.5
click at [421, 437] on p "Cosmetic Solutions offers full turnkey private label skincare services to emerg…" at bounding box center [347, 417] width 241 height 115
click at [333, 478] on div "PRIVATE LABEL SKINCARE Cosmetic Solutions offers full turnkey private label ski…" at bounding box center [347, 338] width 241 height 347
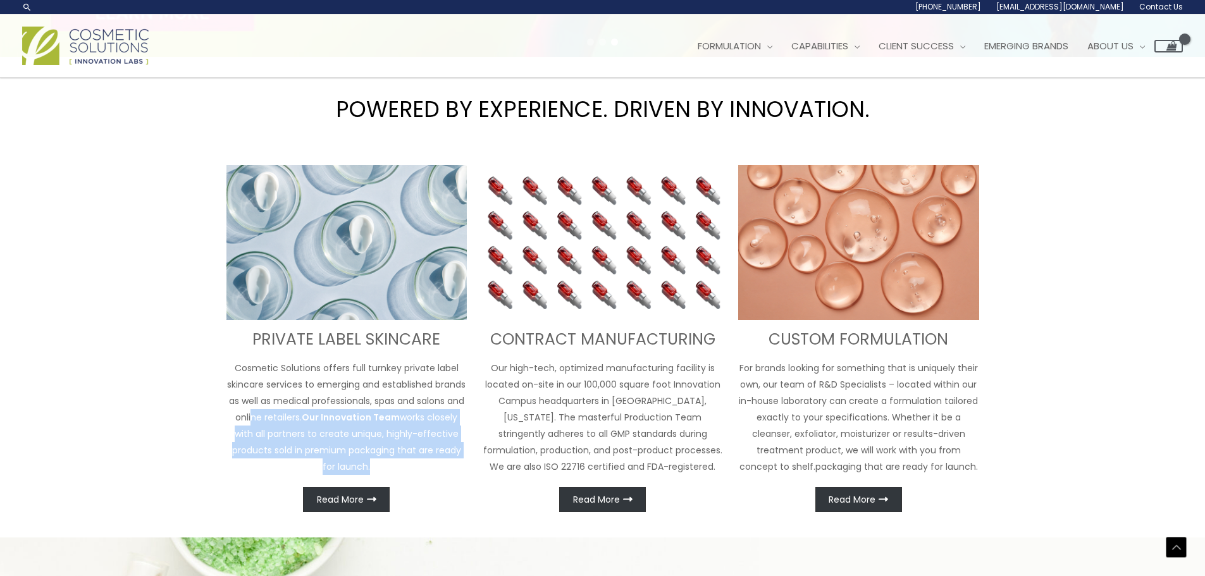
drag, startPoint x: 370, startPoint y: 467, endPoint x: 251, endPoint y: 410, distance: 131.9
click at [251, 410] on p "Cosmetic Solutions offers full turnkey private label skincare services to emerg…" at bounding box center [347, 417] width 241 height 115
click at [314, 428] on p "Cosmetic Solutions offers full turnkey private label skincare services to emerg…" at bounding box center [347, 417] width 241 height 115
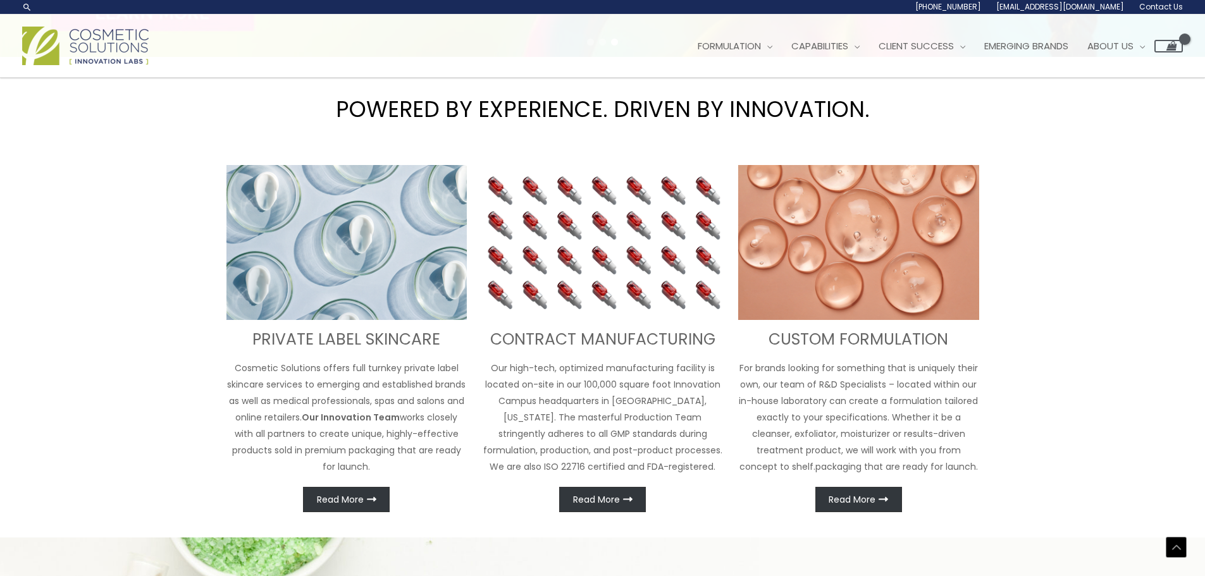
click at [397, 404] on p "Cosmetic Solutions offers full turnkey private label skincare services to emerg…" at bounding box center [347, 417] width 241 height 115
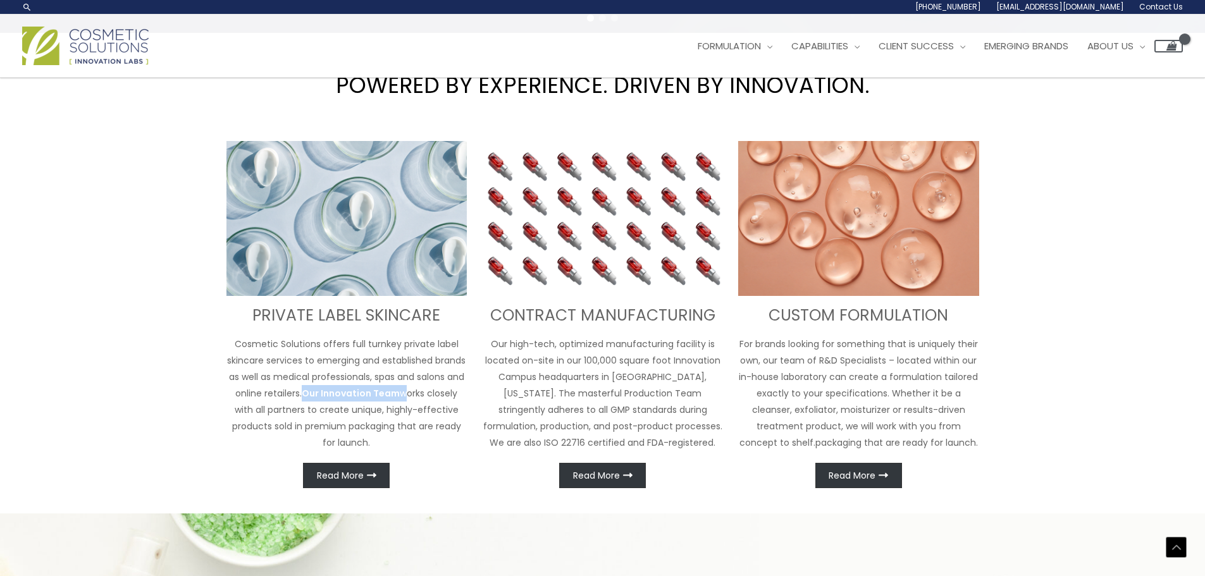
drag, startPoint x: 305, startPoint y: 390, endPoint x: 405, endPoint y: 394, distance: 100.0
click at [405, 394] on p "Cosmetic Solutions offers full turnkey private label skincare services to emerg…" at bounding box center [347, 393] width 241 height 115
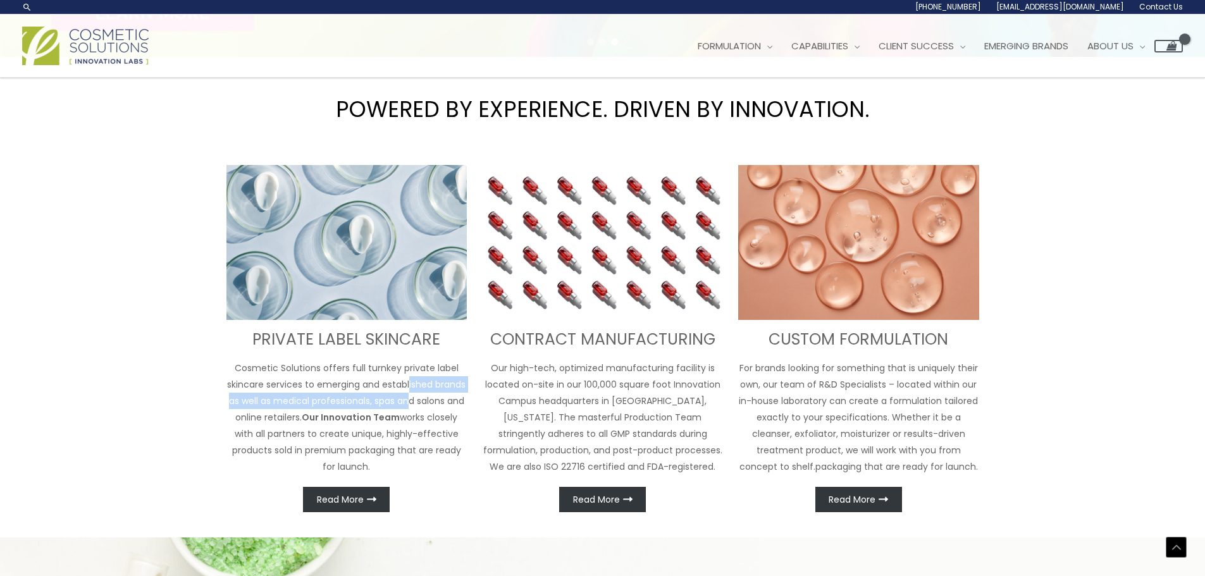
click at [408, 392] on p "Cosmetic Solutions offers full turnkey private label skincare services to emerg…" at bounding box center [347, 417] width 241 height 115
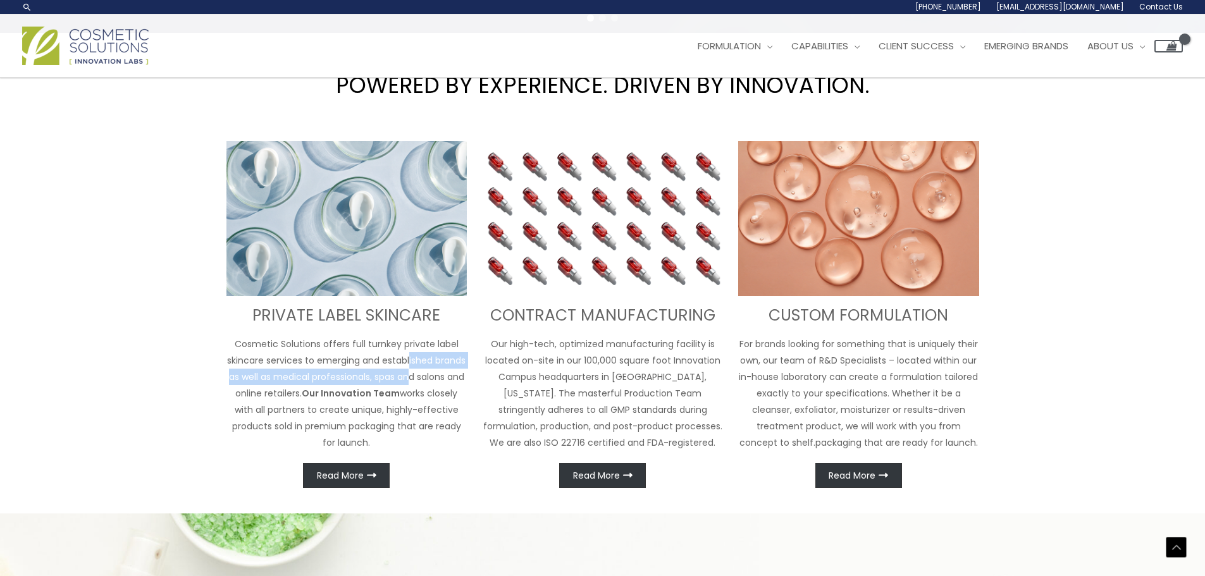
click at [333, 419] on p "Cosmetic Solutions offers full turnkey private label skincare services to emerg…" at bounding box center [347, 393] width 241 height 115
click at [284, 390] on p "Cosmetic Solutions offers full turnkey private label skincare services to emerg…" at bounding box center [347, 393] width 241 height 115
drag, startPoint x: 311, startPoint y: 395, endPoint x: 306, endPoint y: 380, distance: 15.8
click at [306, 380] on p "Cosmetic Solutions offers full turnkey private label skincare services to emerg…" at bounding box center [347, 393] width 241 height 115
click at [397, 356] on p "Cosmetic Solutions offers full turnkey private label skincare services to emerg…" at bounding box center [347, 393] width 241 height 115
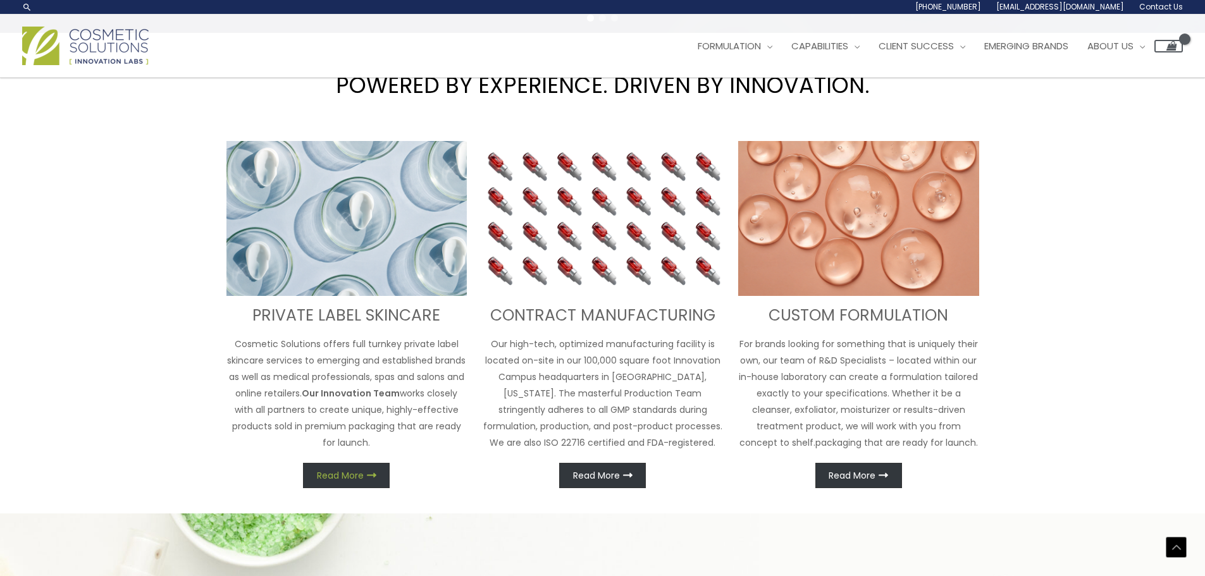
click at [347, 473] on span "Read More" at bounding box center [340, 475] width 47 height 9
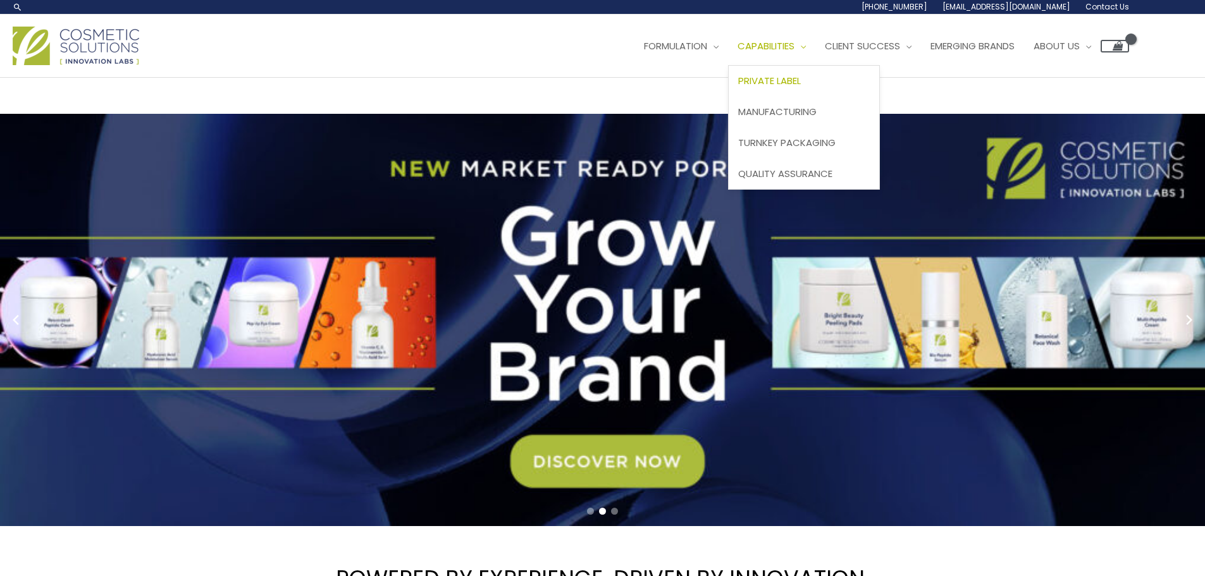
click at [793, 78] on span "Private Label" at bounding box center [769, 80] width 63 height 13
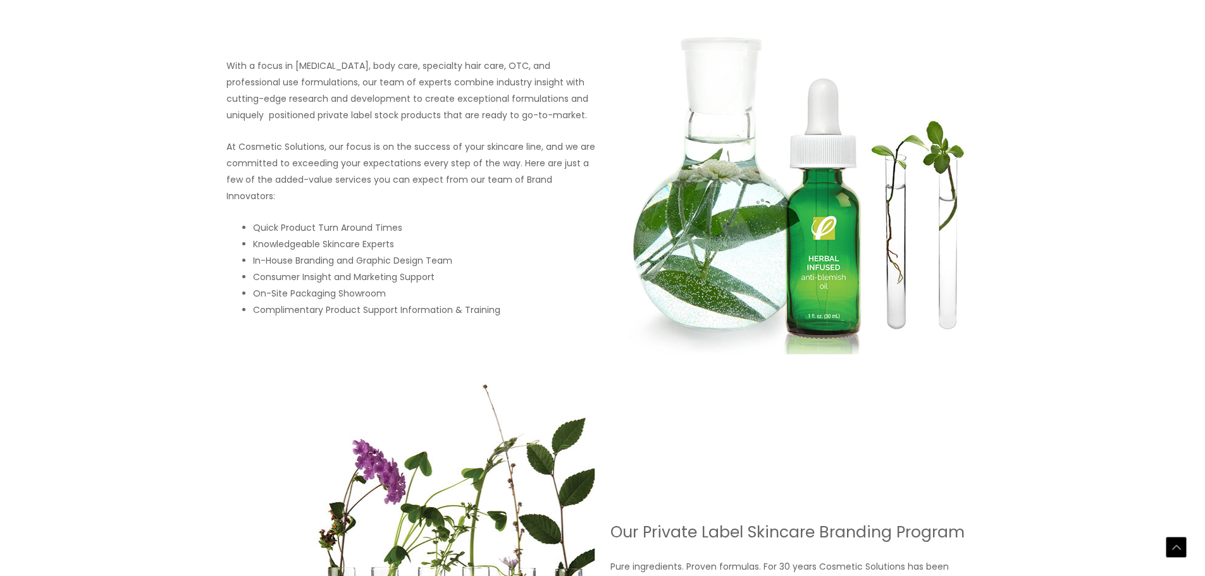
scroll to position [633, 0]
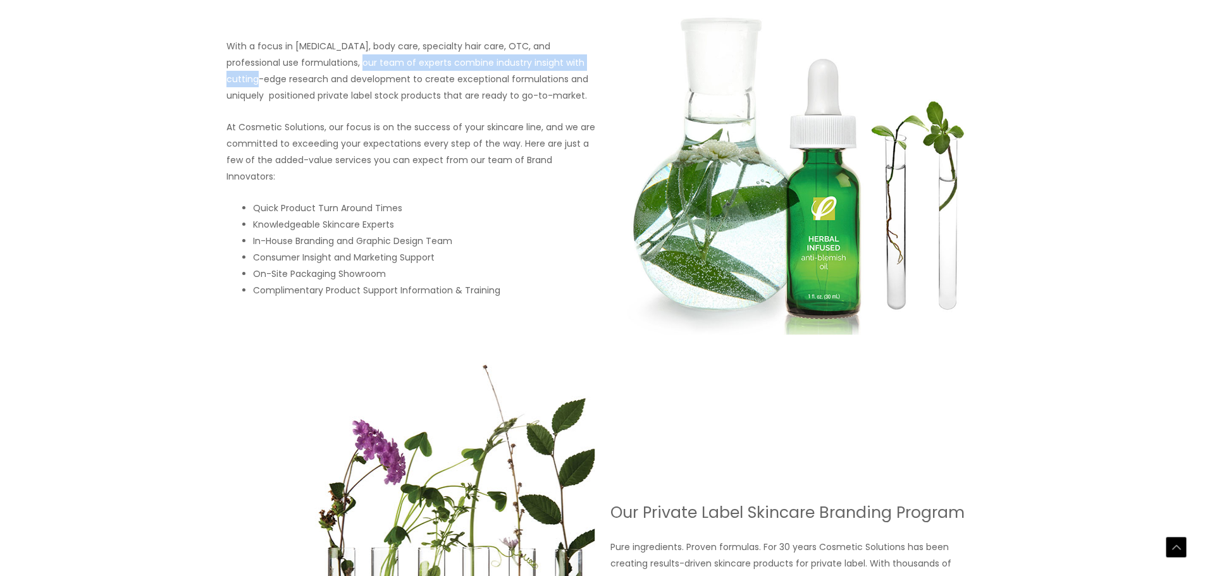
drag, startPoint x: 306, startPoint y: 63, endPoint x: 574, endPoint y: 82, distance: 268.9
click at [575, 81] on p "With a focus in [MEDICAL_DATA], body care, specialty hair care, OTC, and profes…" at bounding box center [411, 71] width 369 height 66
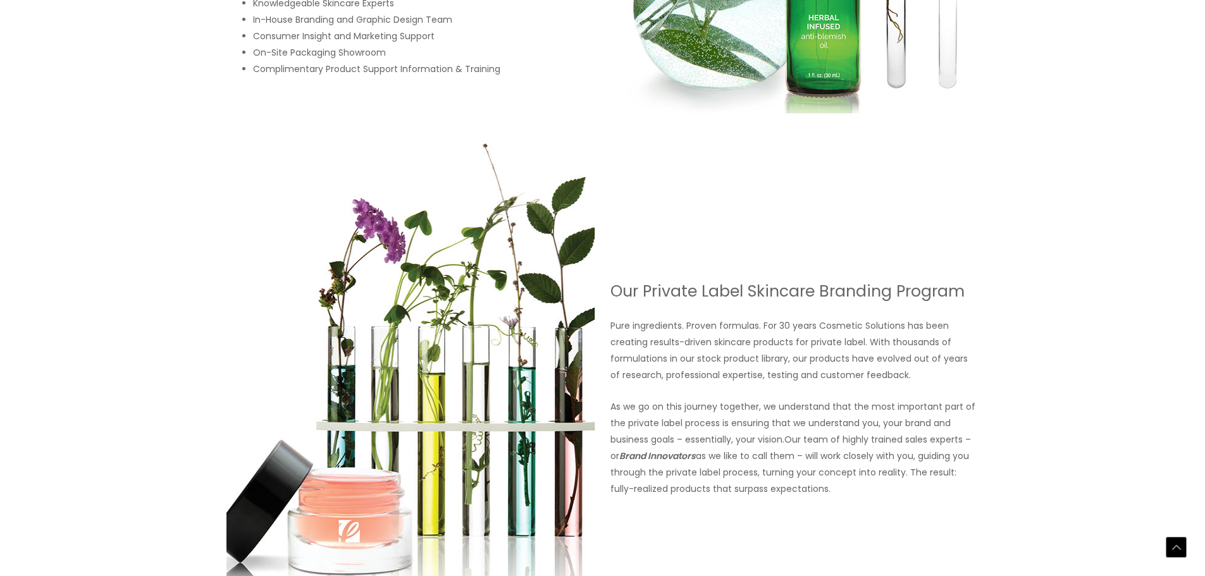
scroll to position [886, 0]
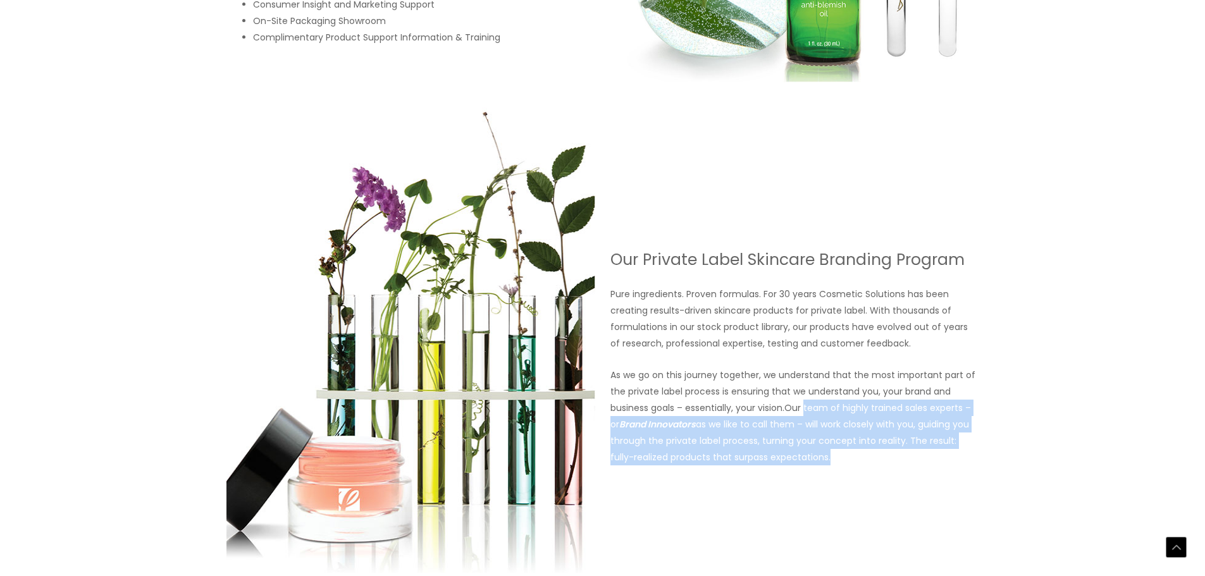
drag, startPoint x: 804, startPoint y: 406, endPoint x: 854, endPoint y: 470, distance: 81.1
click at [854, 470] on div "Our Private Label Skincare Branding Program Pure ingredients. Proven formulas. …" at bounding box center [602, 358] width 759 height 500
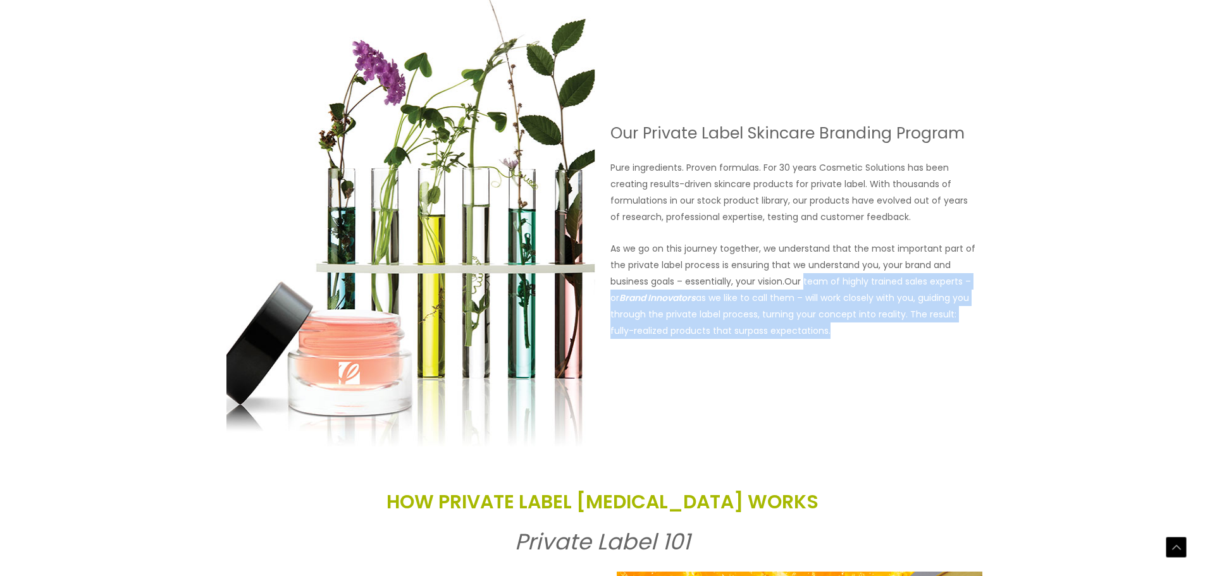
click at [860, 337] on p "As we go on this journey together, we understand that the most important part o…" at bounding box center [795, 289] width 369 height 99
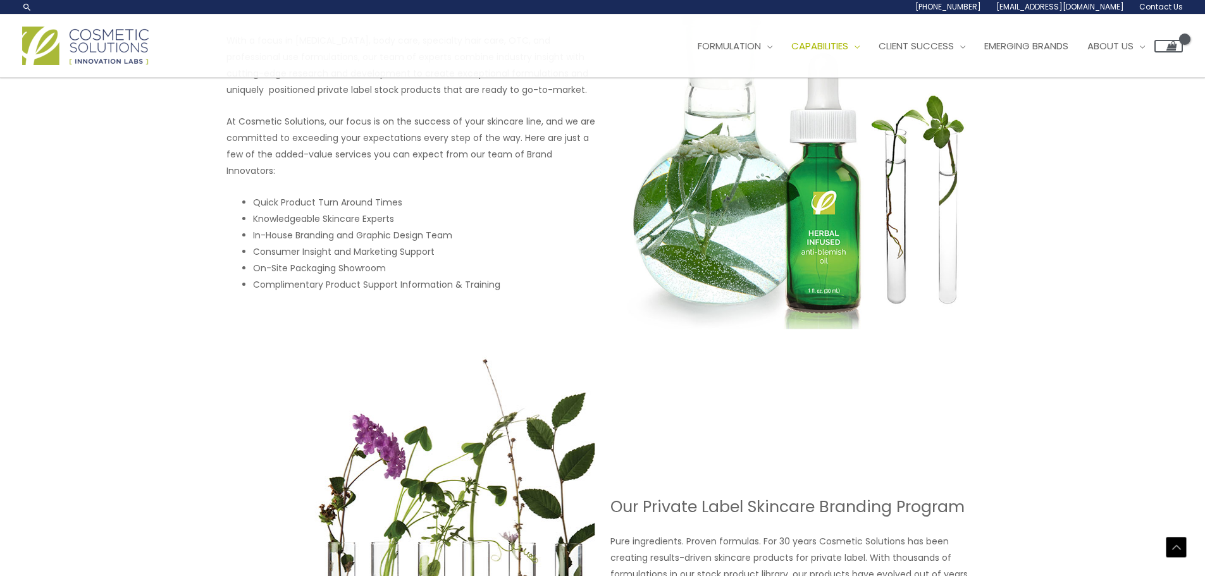
scroll to position [0, 0]
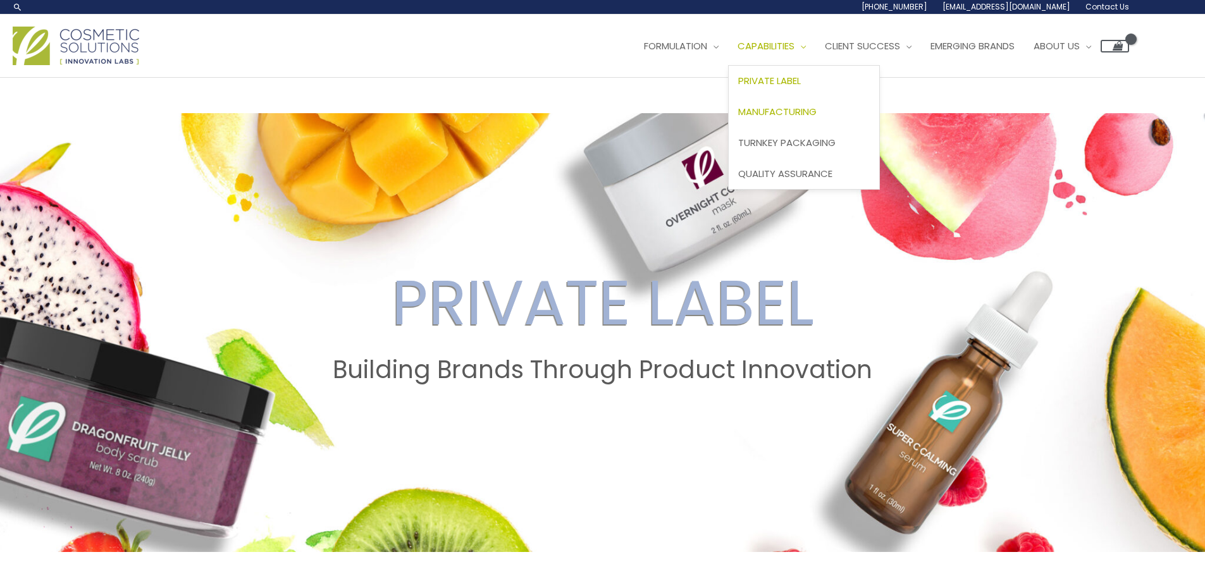
click at [799, 111] on span "Manufacturing" at bounding box center [777, 111] width 78 height 13
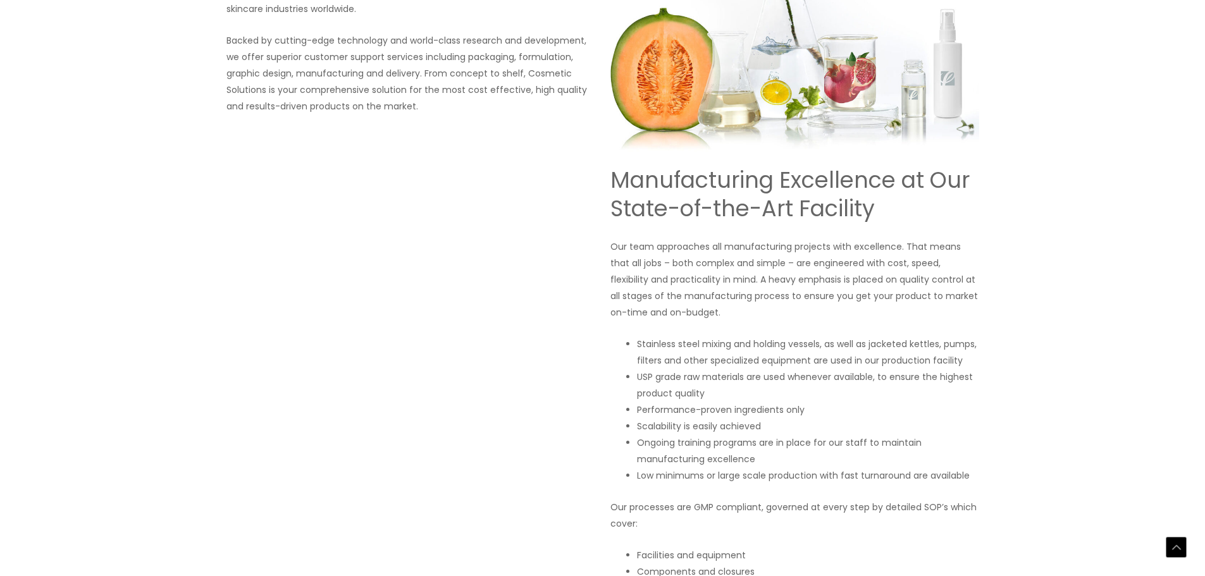
scroll to position [759, 0]
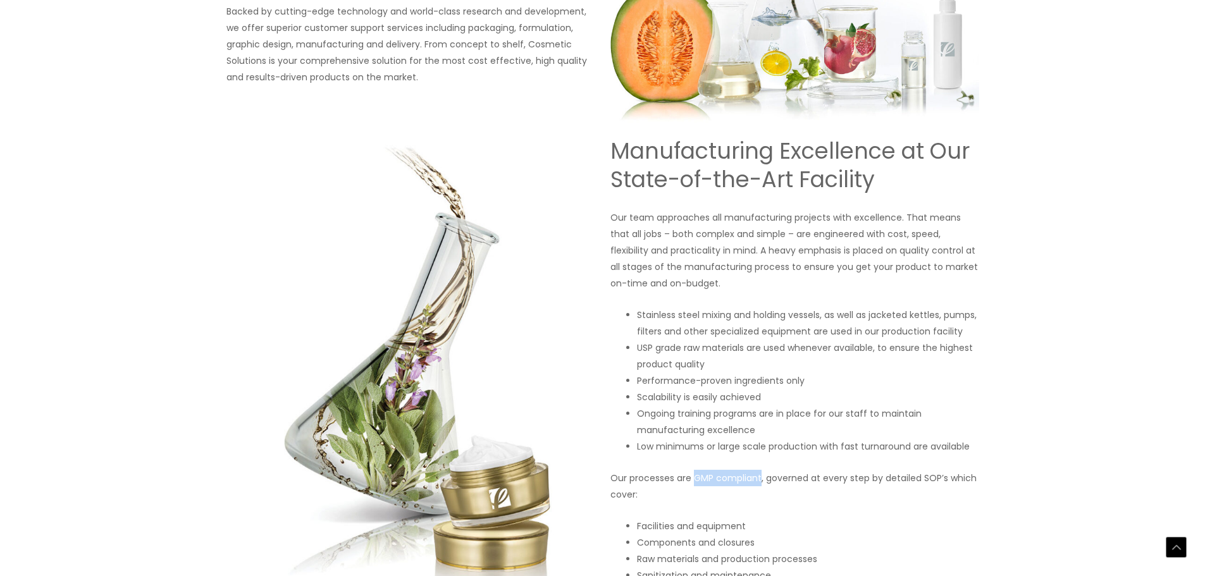
drag, startPoint x: 694, startPoint y: 480, endPoint x: 759, endPoint y: 475, distance: 65.4
click at [759, 475] on p "Our processes are GMP compliant, governed at every step by detailed SOP’s which…" at bounding box center [795, 486] width 369 height 33
copy p "GMP compliant"
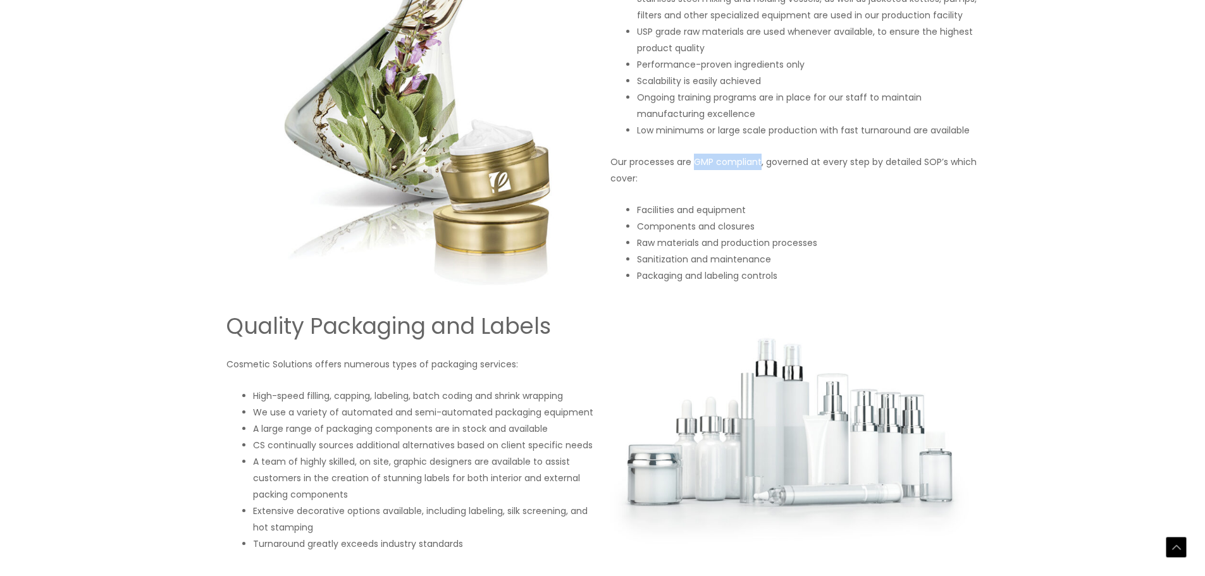
scroll to position [1139, 0]
